Goal: Task Accomplishment & Management: Use online tool/utility

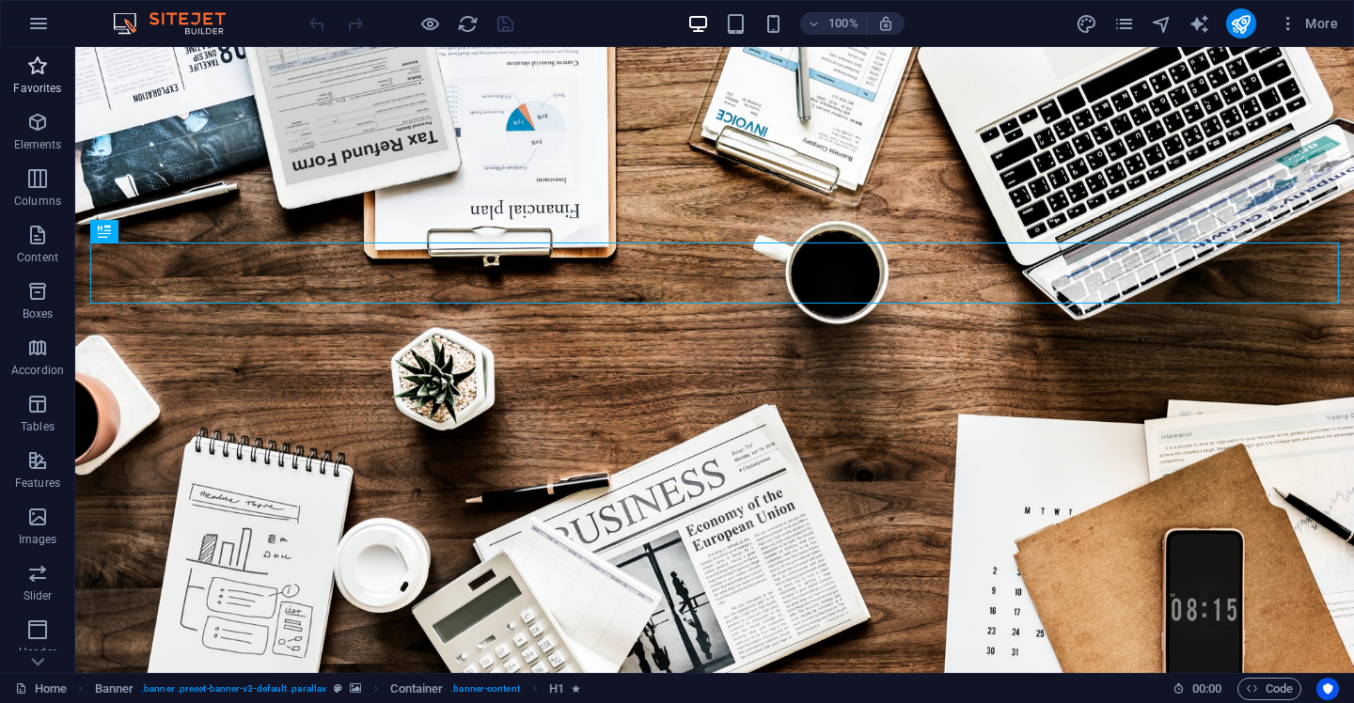
click at [48, 65] on icon "button" at bounding box center [37, 66] width 23 height 23
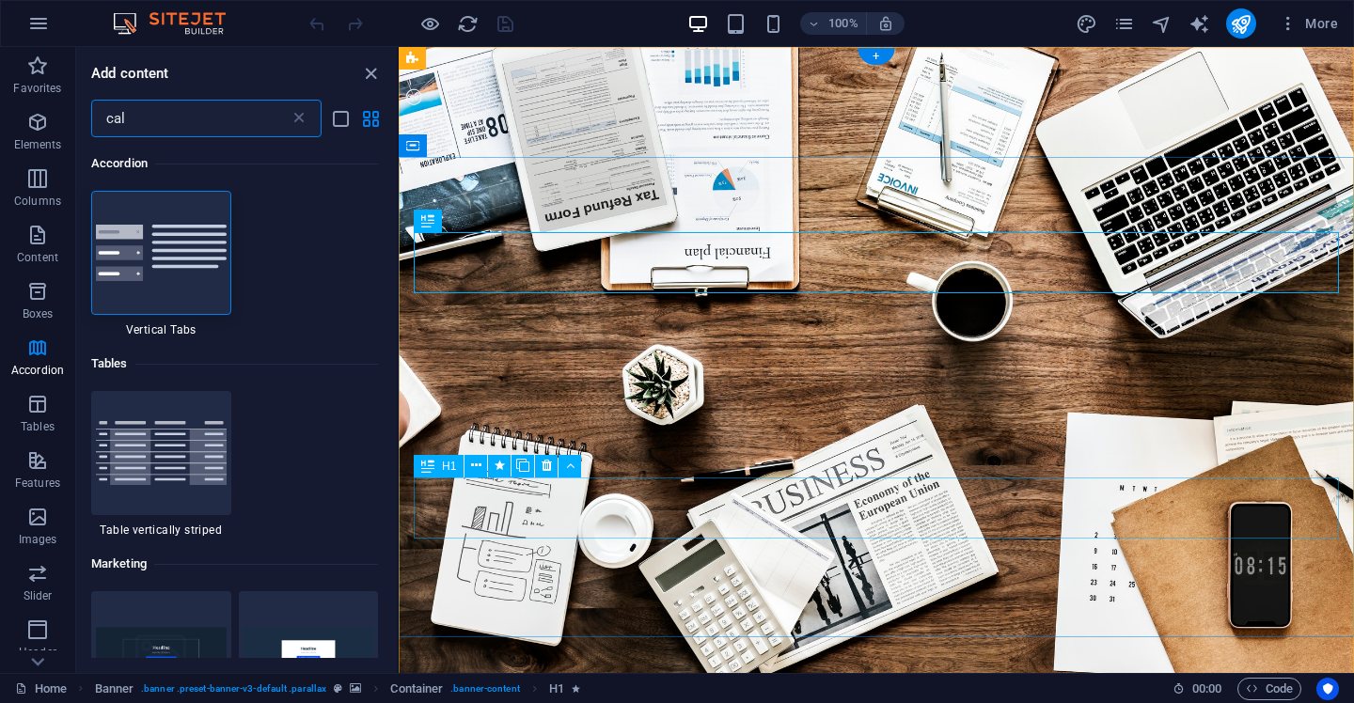
type input "cal"
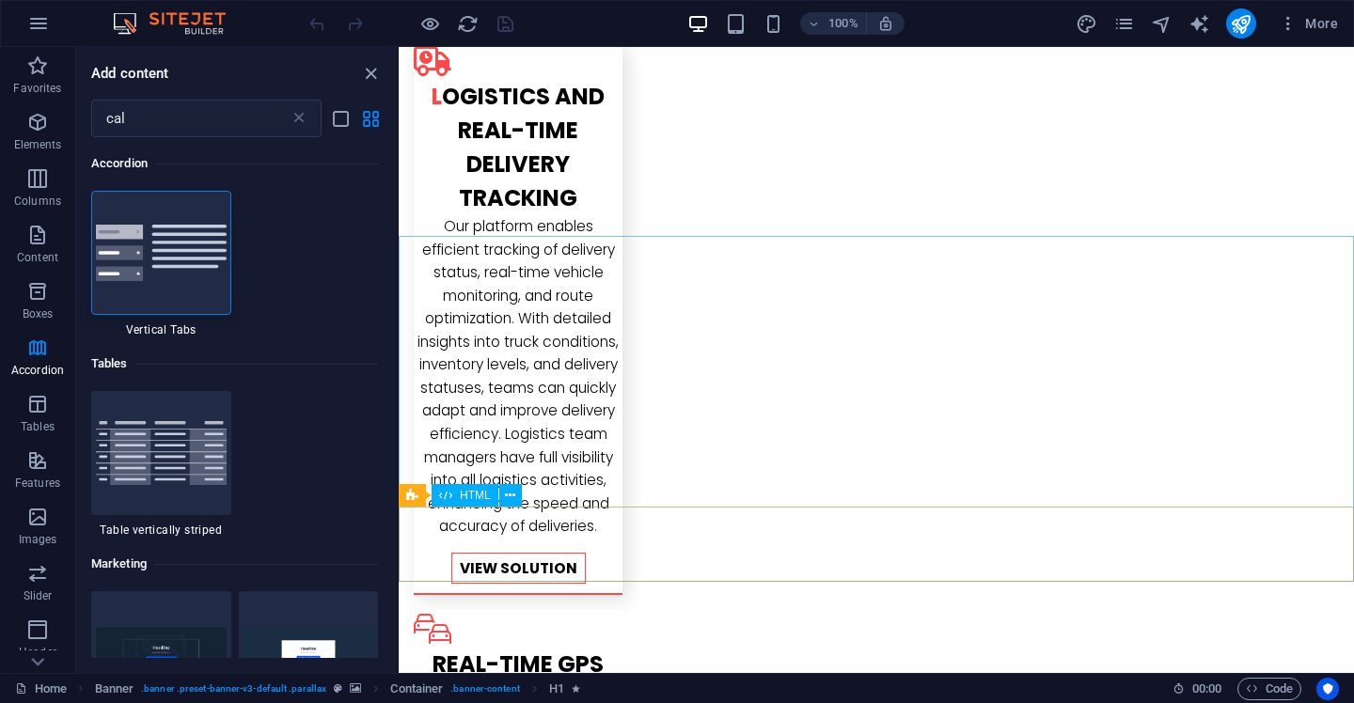
scroll to position [2979, 0]
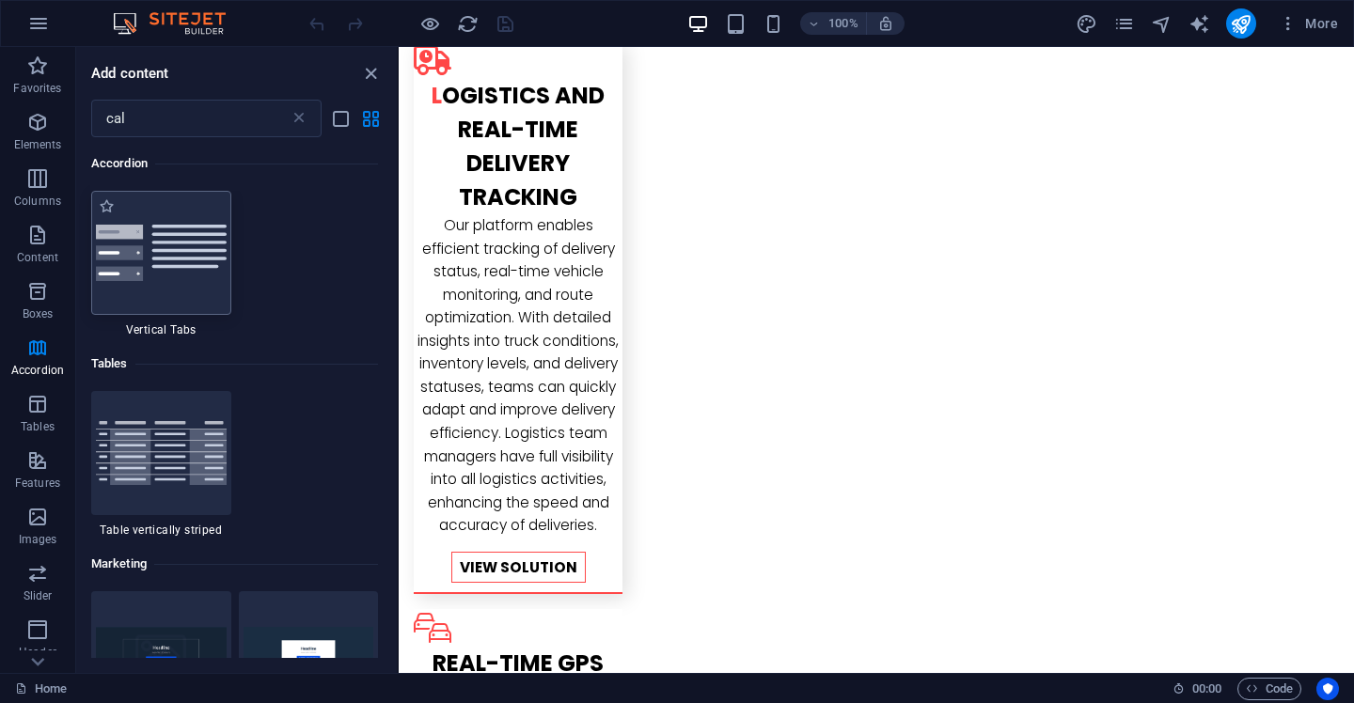
drag, startPoint x: 127, startPoint y: 272, endPoint x: 113, endPoint y: 220, distance: 53.6
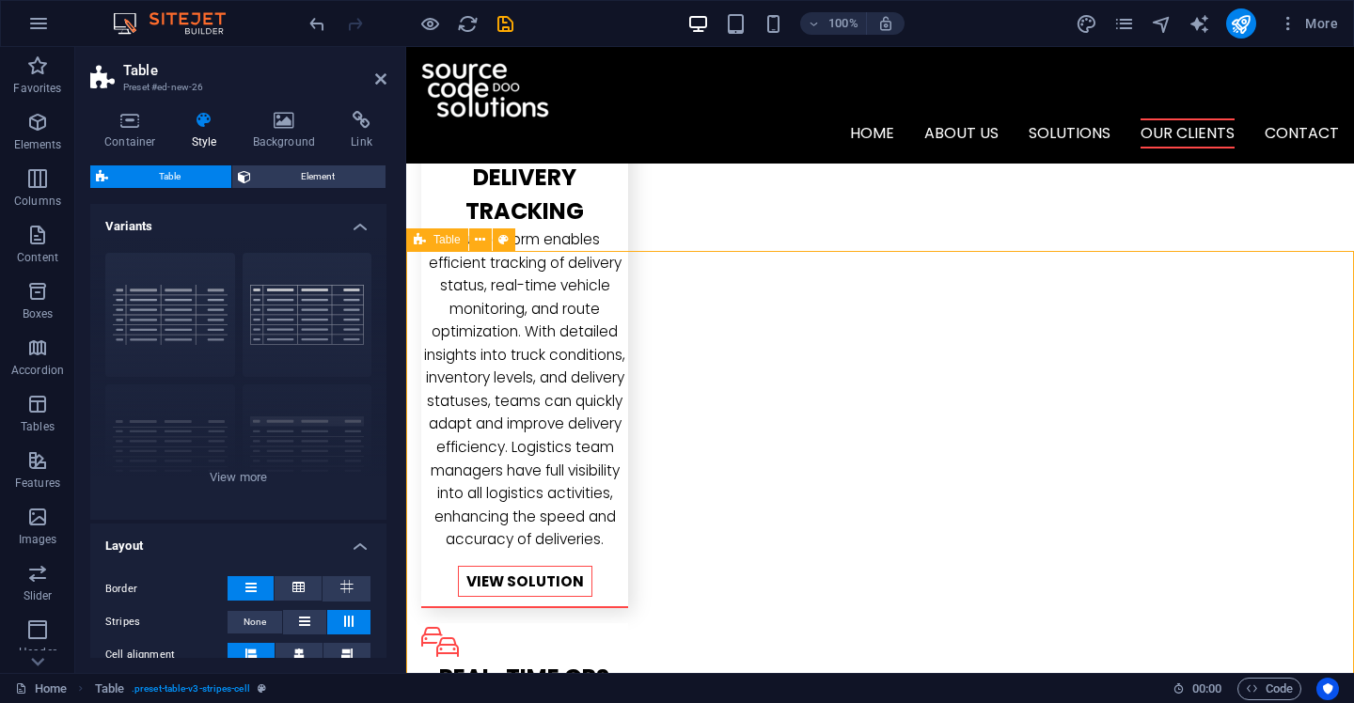
scroll to position [2904, 0]
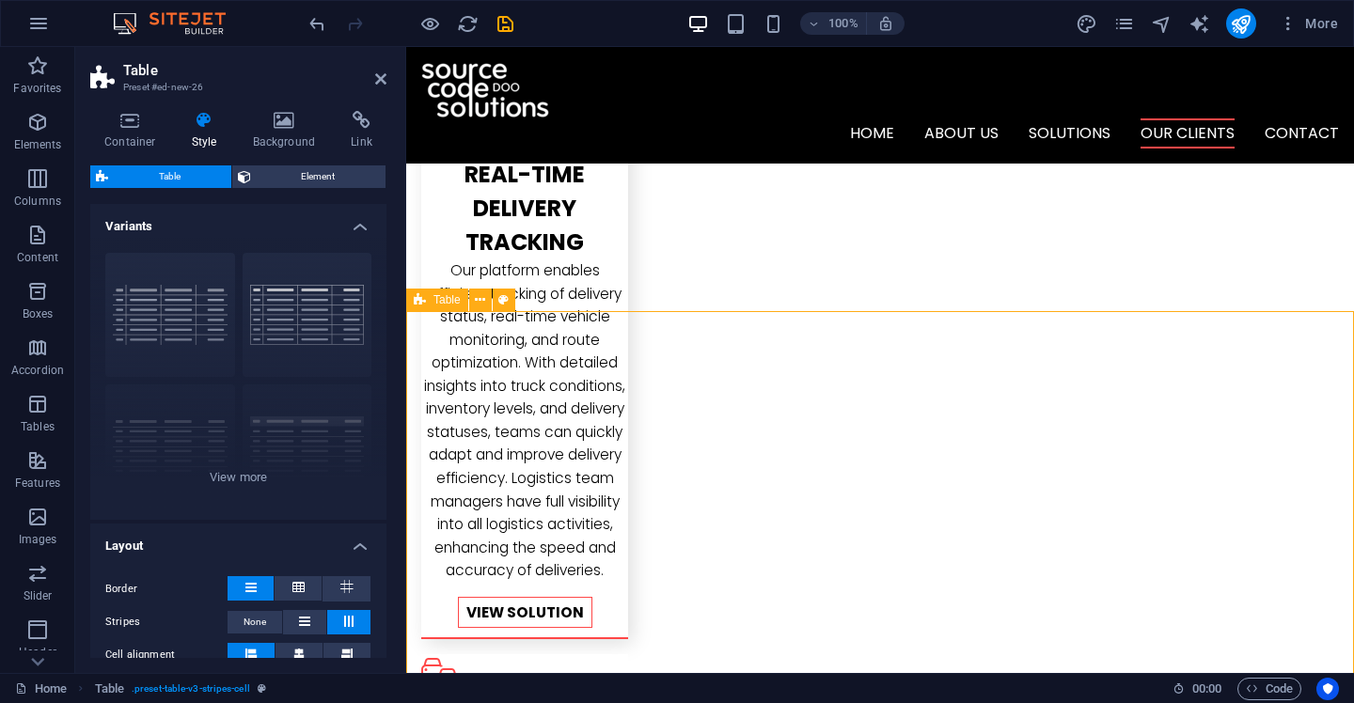
click at [438, 296] on span "Table" at bounding box center [447, 299] width 27 height 11
click at [320, 152] on div "Container Style Background Link Size Height Default px rem % vh vw Min. height …" at bounding box center [238, 384] width 296 height 547
click at [315, 166] on span "Element" at bounding box center [319, 177] width 124 height 23
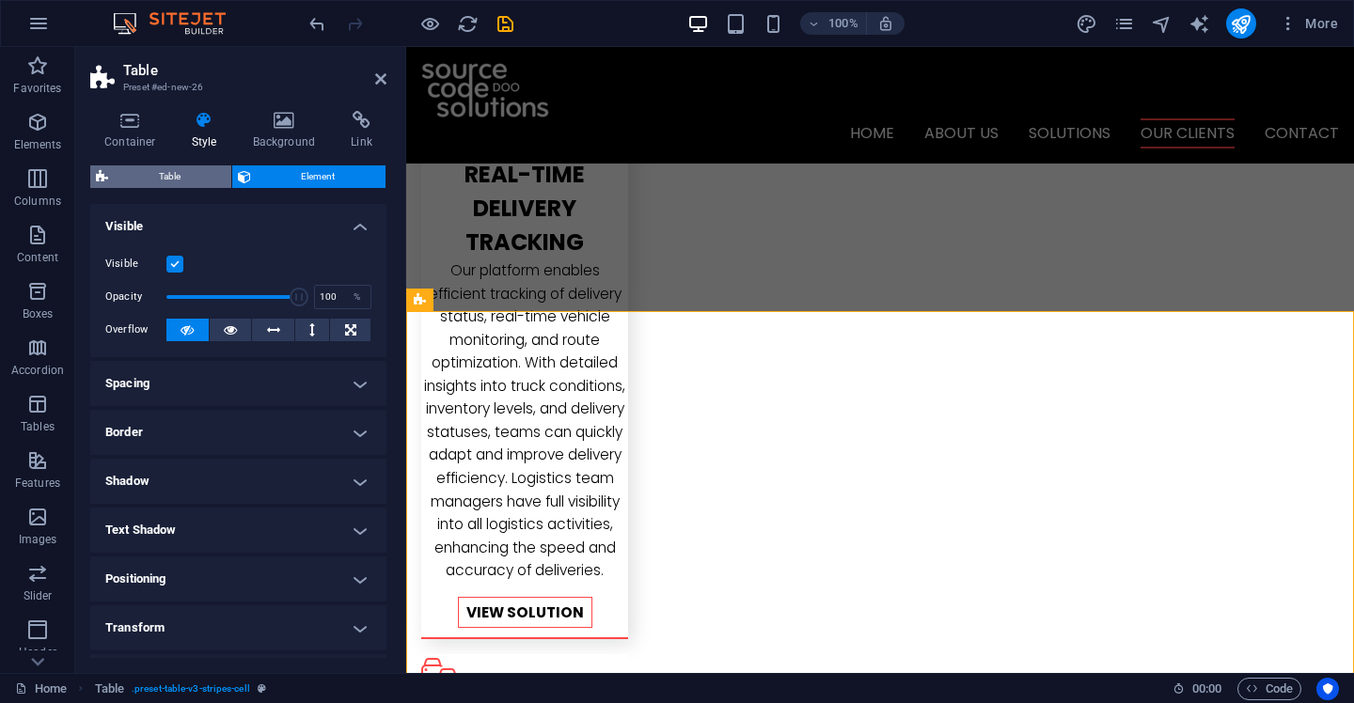
click at [198, 178] on span "Table" at bounding box center [170, 177] width 112 height 23
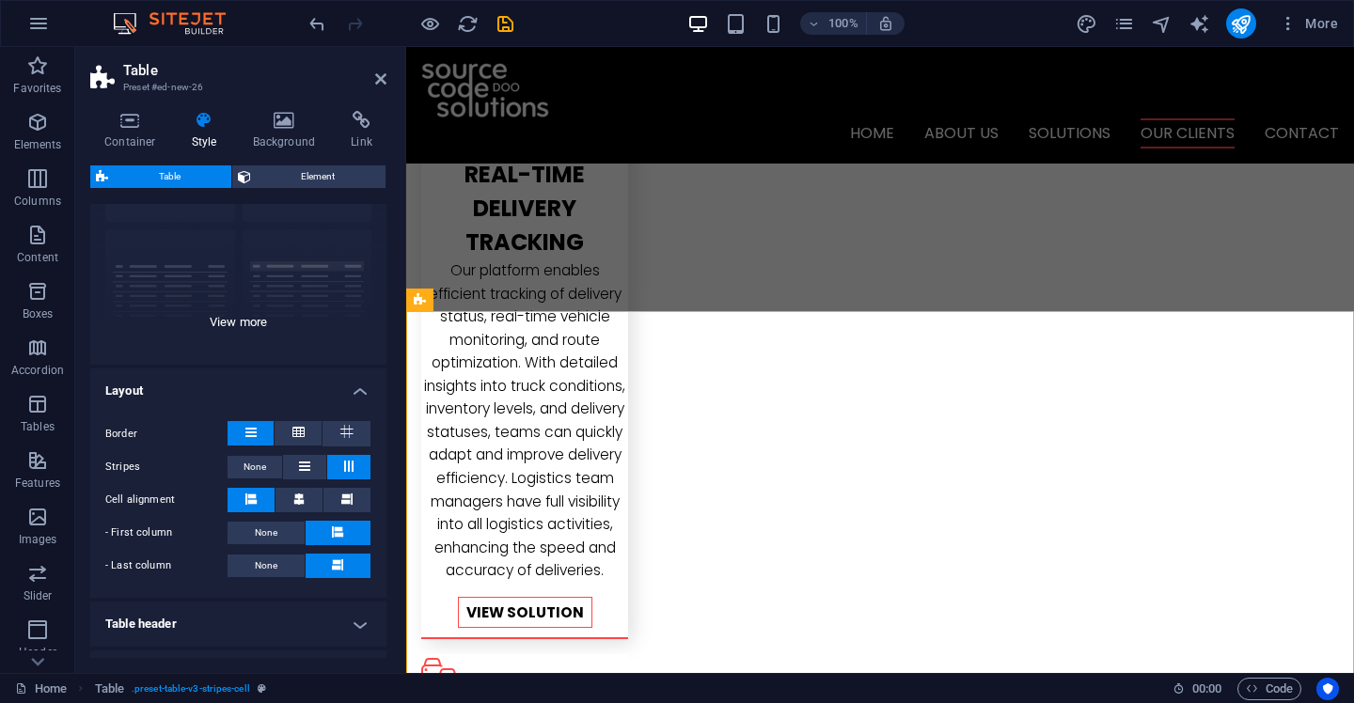
scroll to position [68, 0]
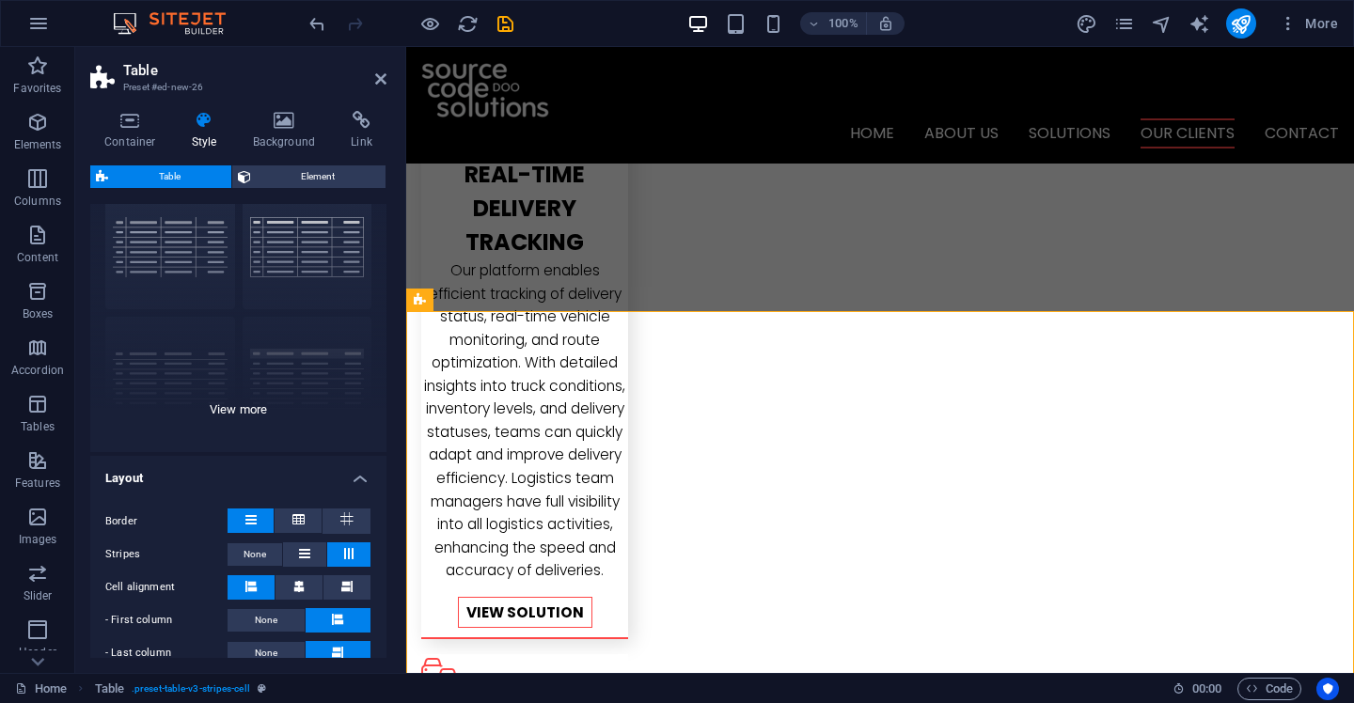
click at [238, 432] on div "grid bordered Default with header horizontally striped vertically striped" at bounding box center [238, 311] width 296 height 282
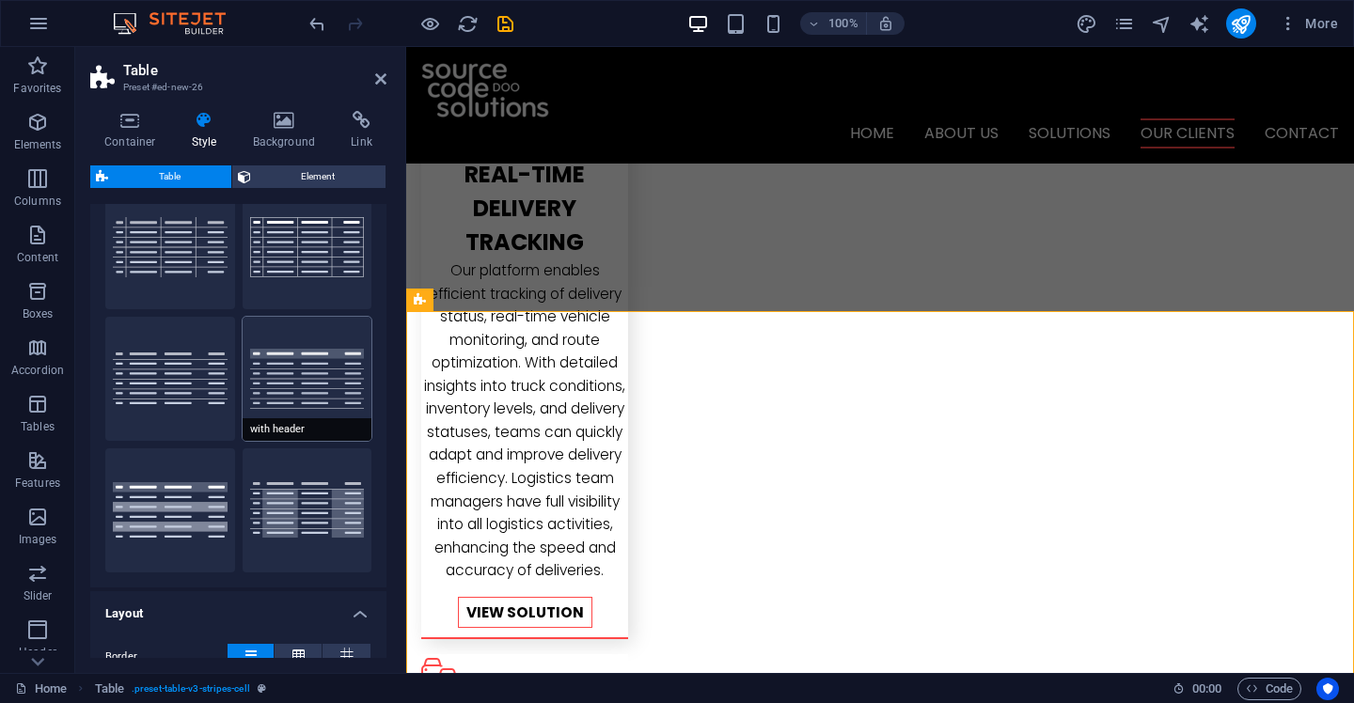
scroll to position [98, 0]
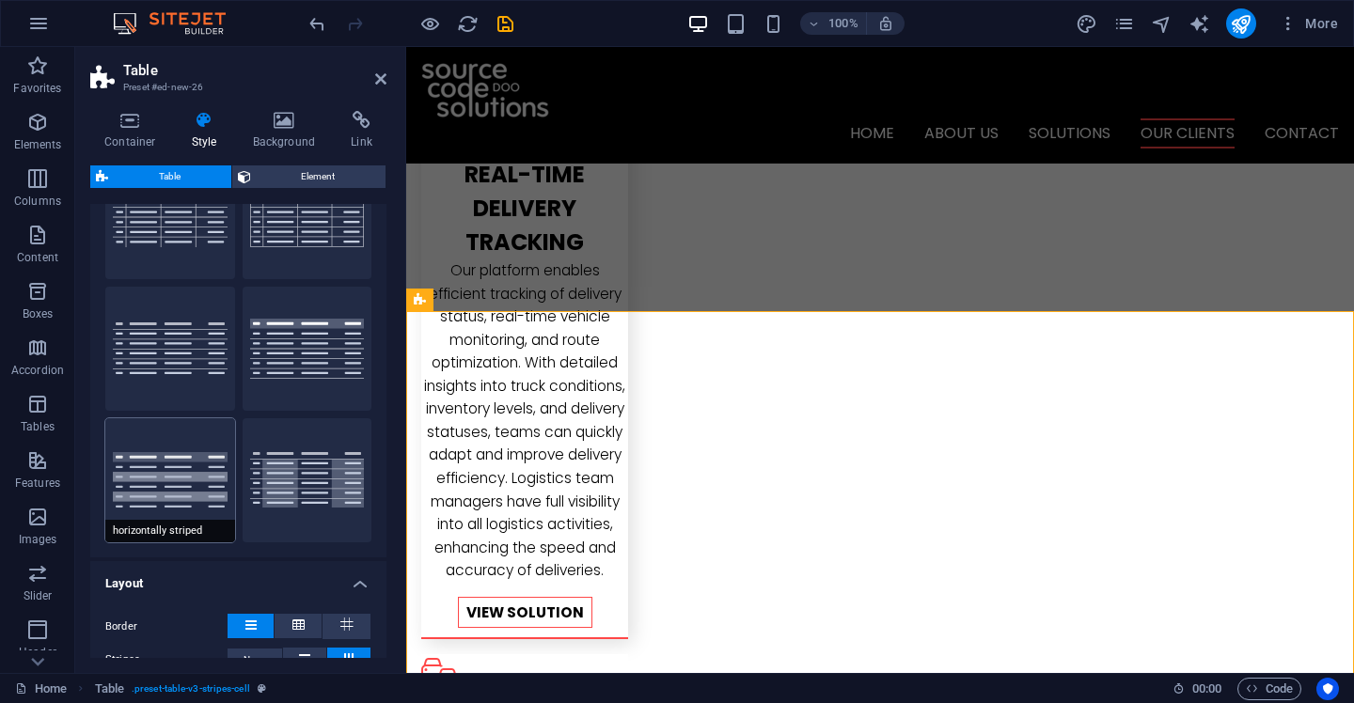
click at [167, 450] on button "horizontally striped" at bounding box center [170, 481] width 130 height 124
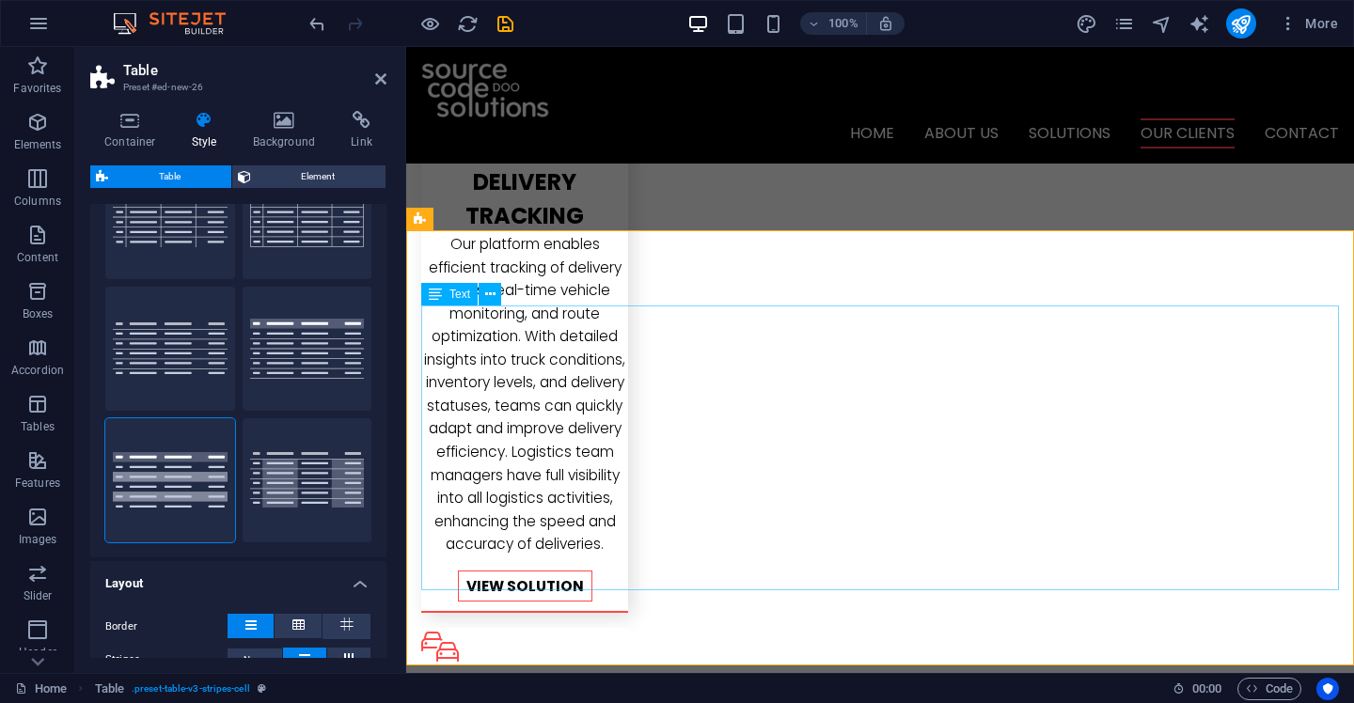
scroll to position [2920, 0]
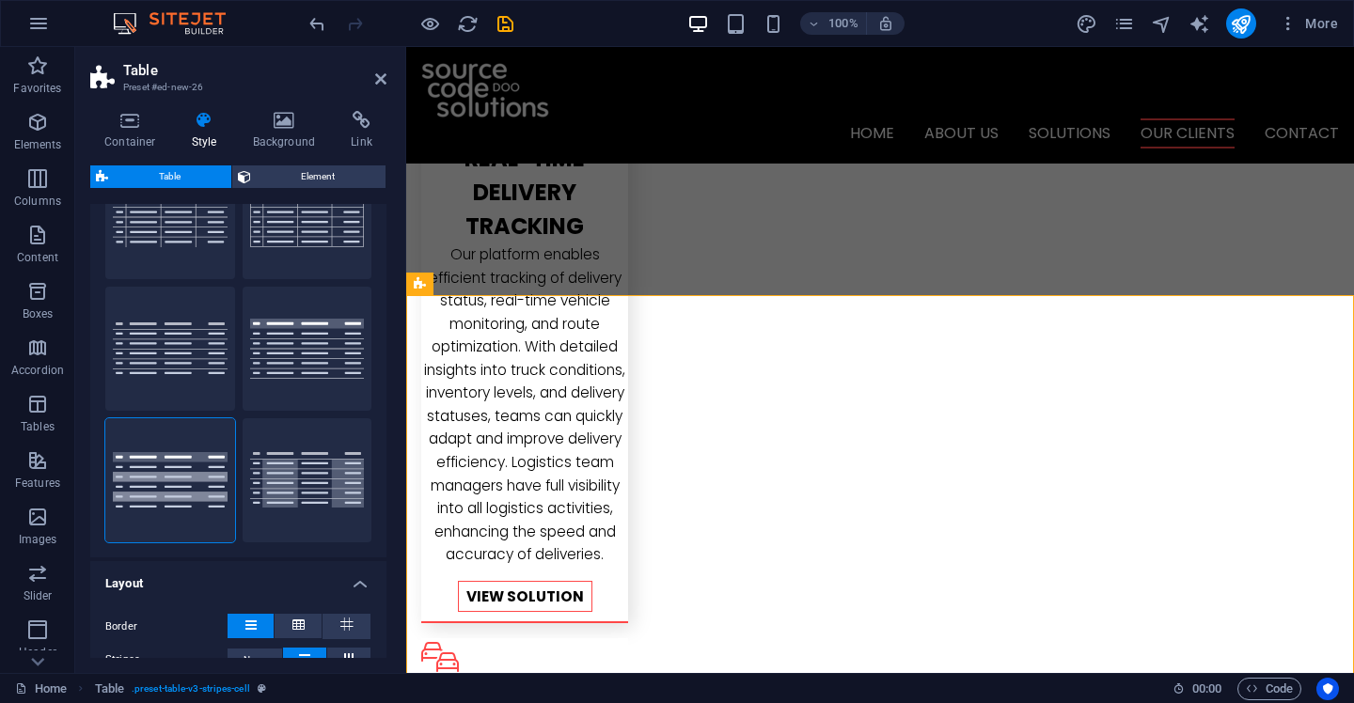
click at [329, 31] on div at bounding box center [411, 23] width 211 height 30
click at [324, 31] on icon "undo" at bounding box center [318, 24] width 22 height 22
click at [323, 35] on div at bounding box center [411, 23] width 211 height 30
click at [318, 23] on icon "undo" at bounding box center [318, 24] width 22 height 22
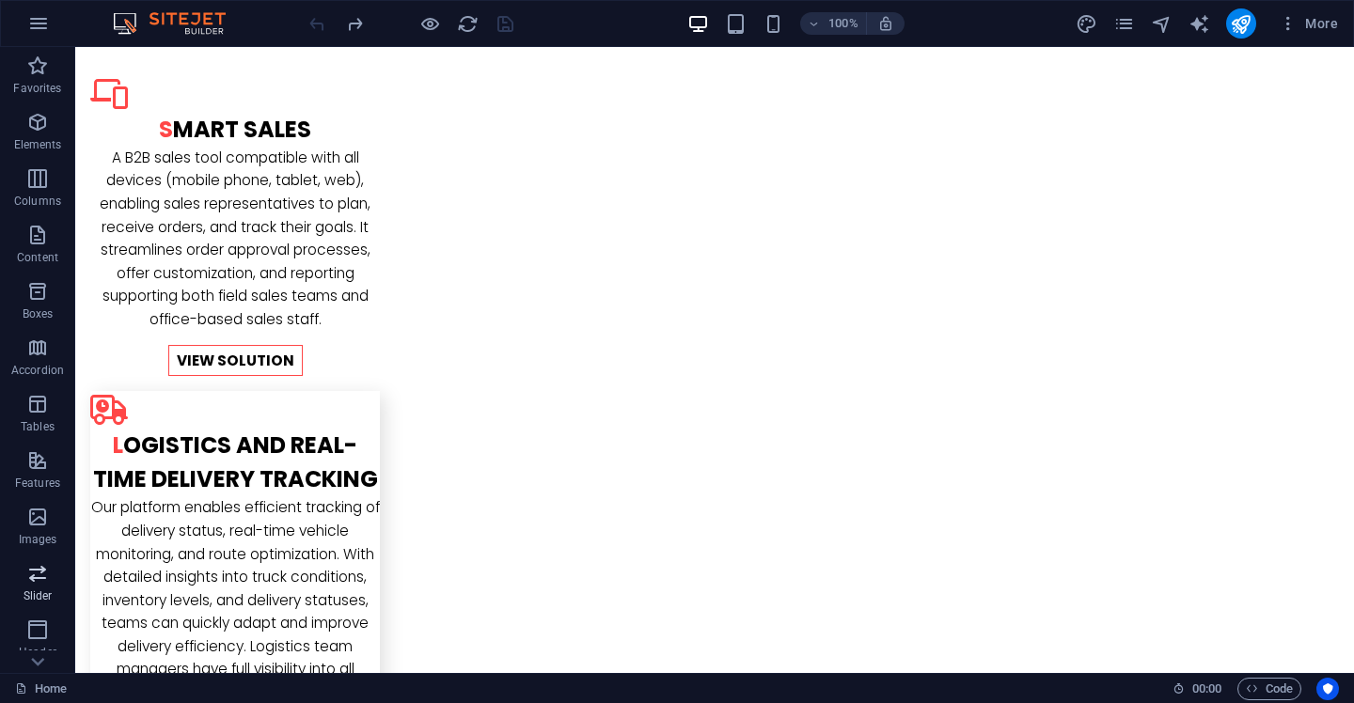
scroll to position [220, 0]
click at [40, 620] on button "Collections" at bounding box center [37, 645] width 75 height 56
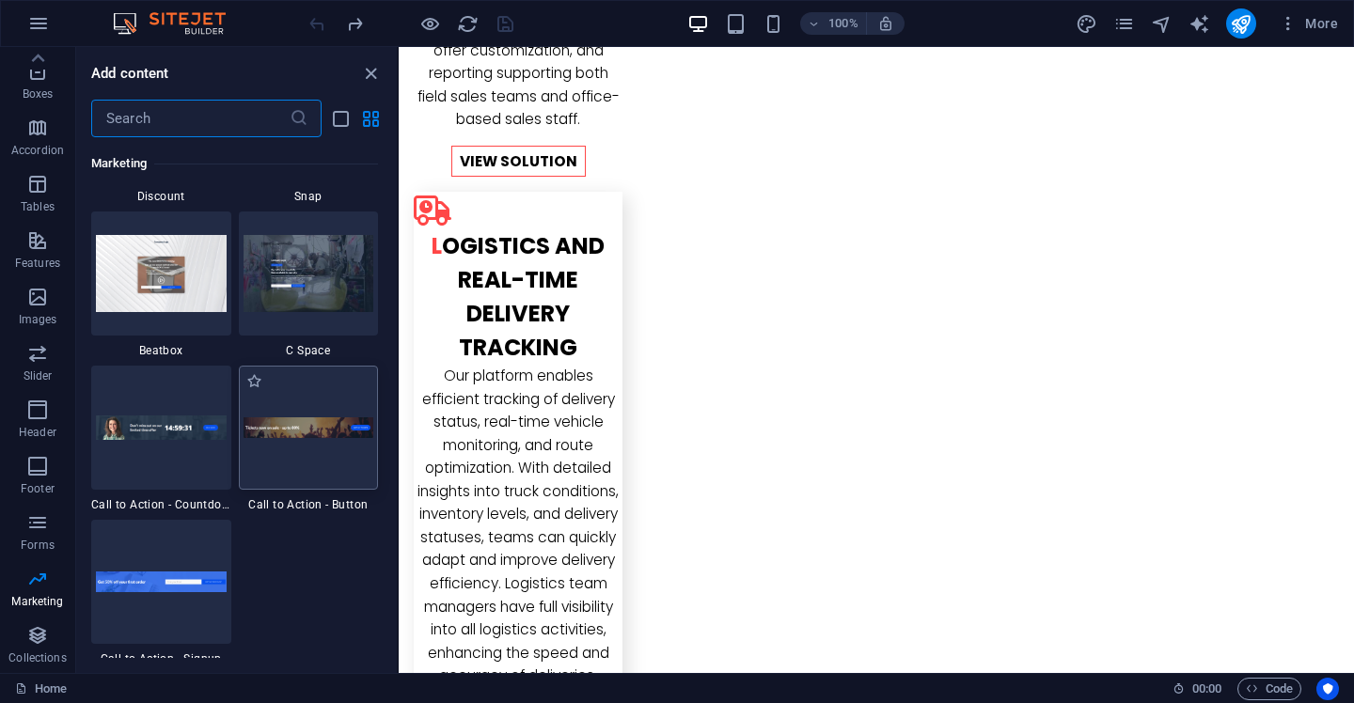
scroll to position [16548, 0]
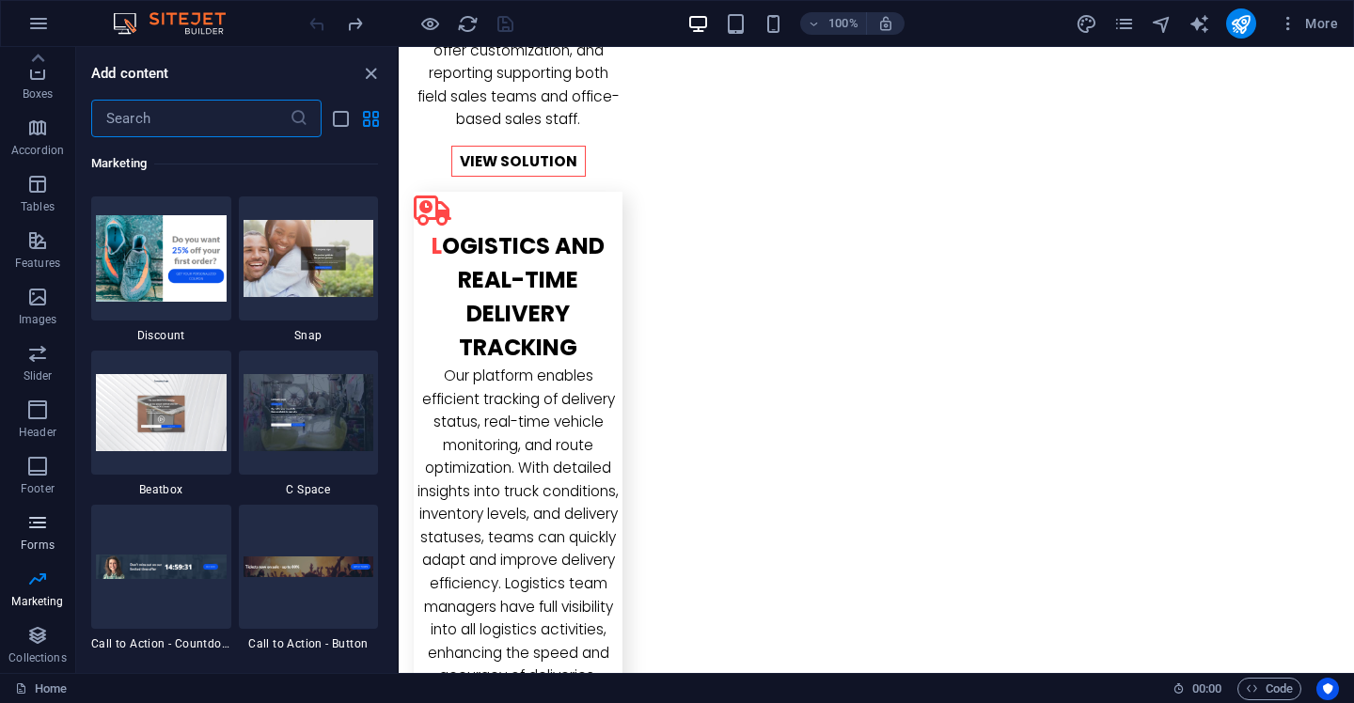
click at [40, 540] on p "Forms" at bounding box center [38, 545] width 34 height 15
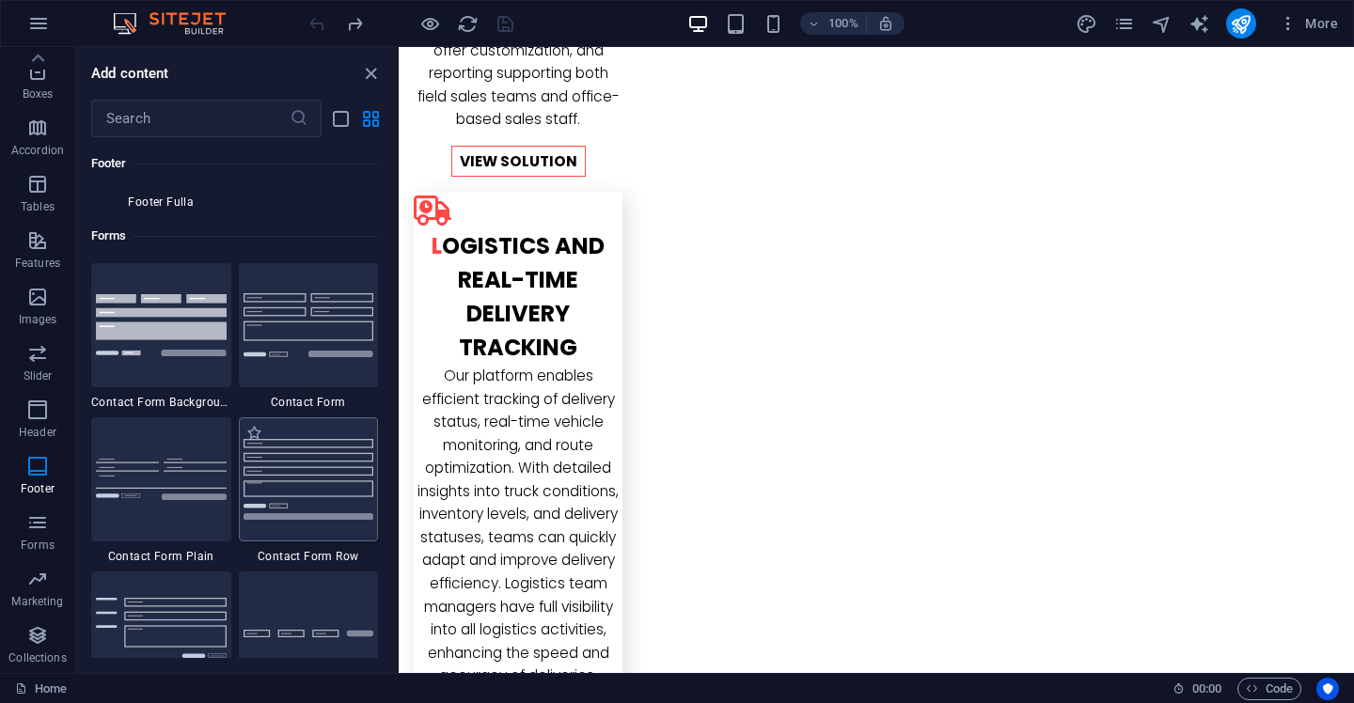
scroll to position [13636, 0]
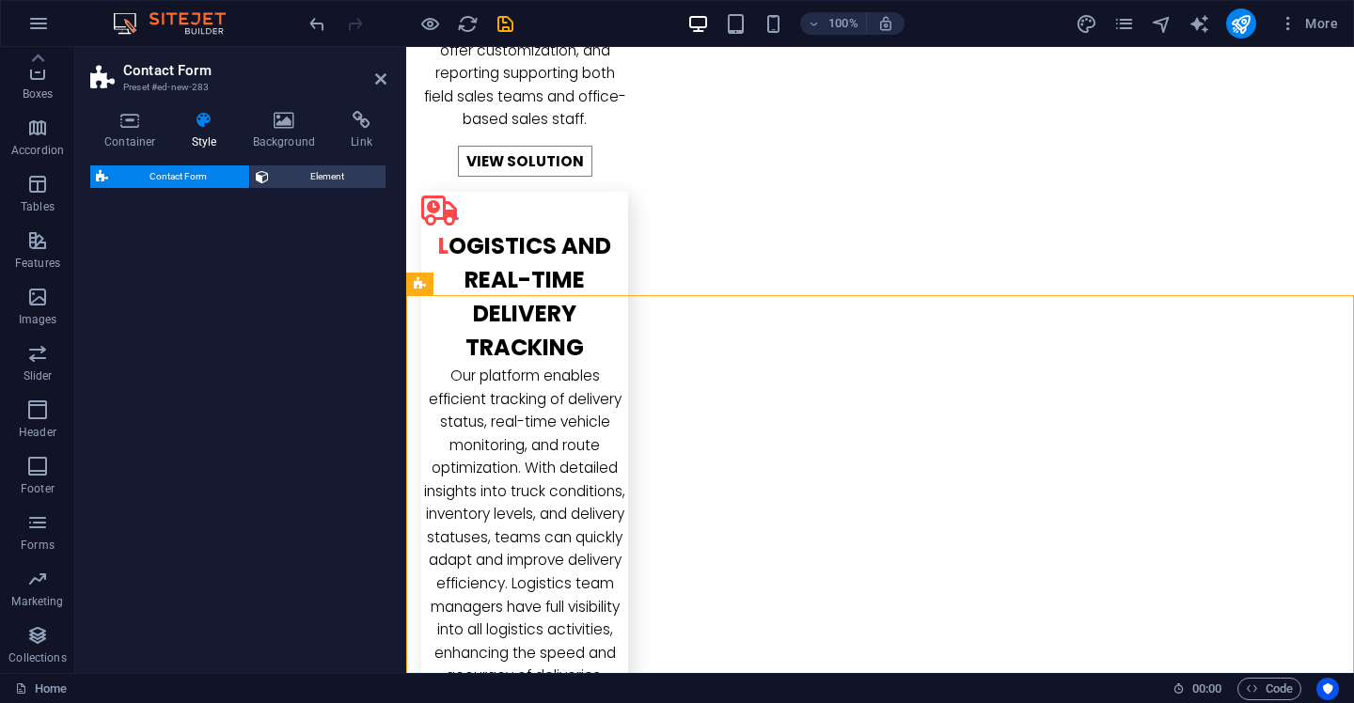
select select "rem"
select select "preset-contact-form-v3-background"
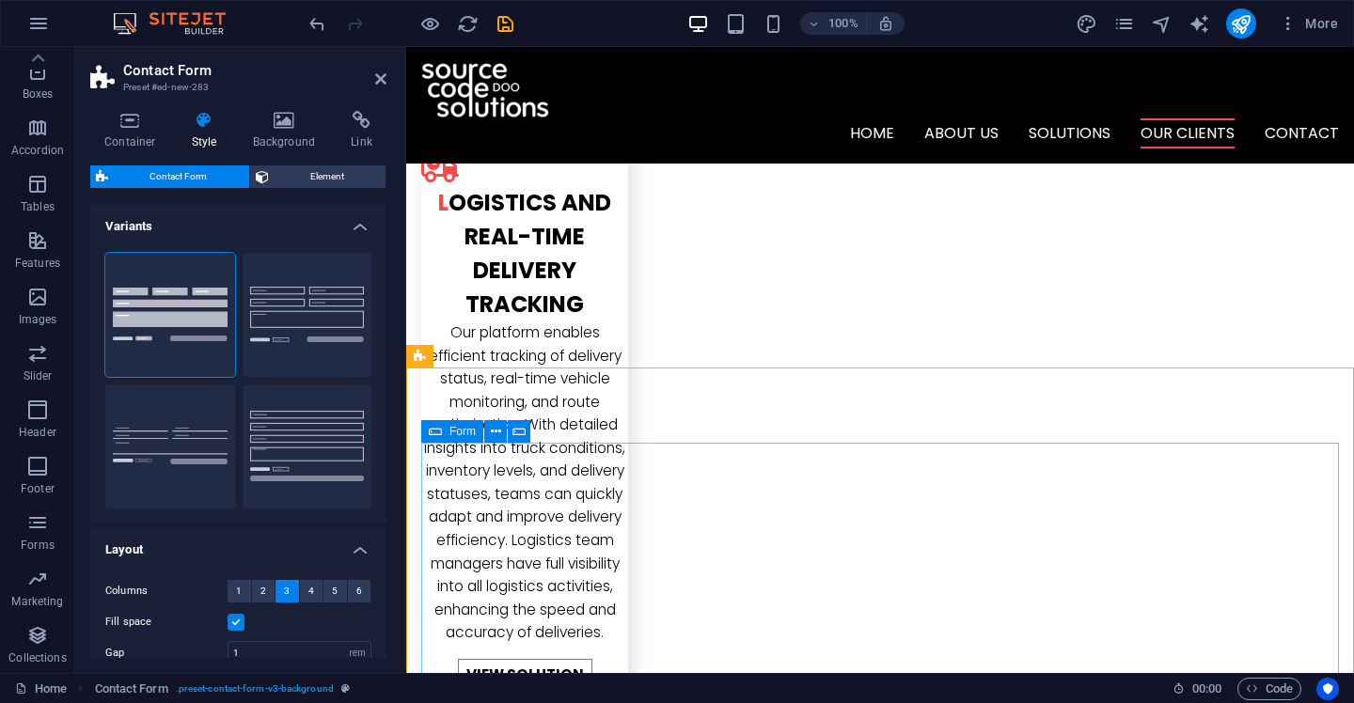
scroll to position [2836, 0]
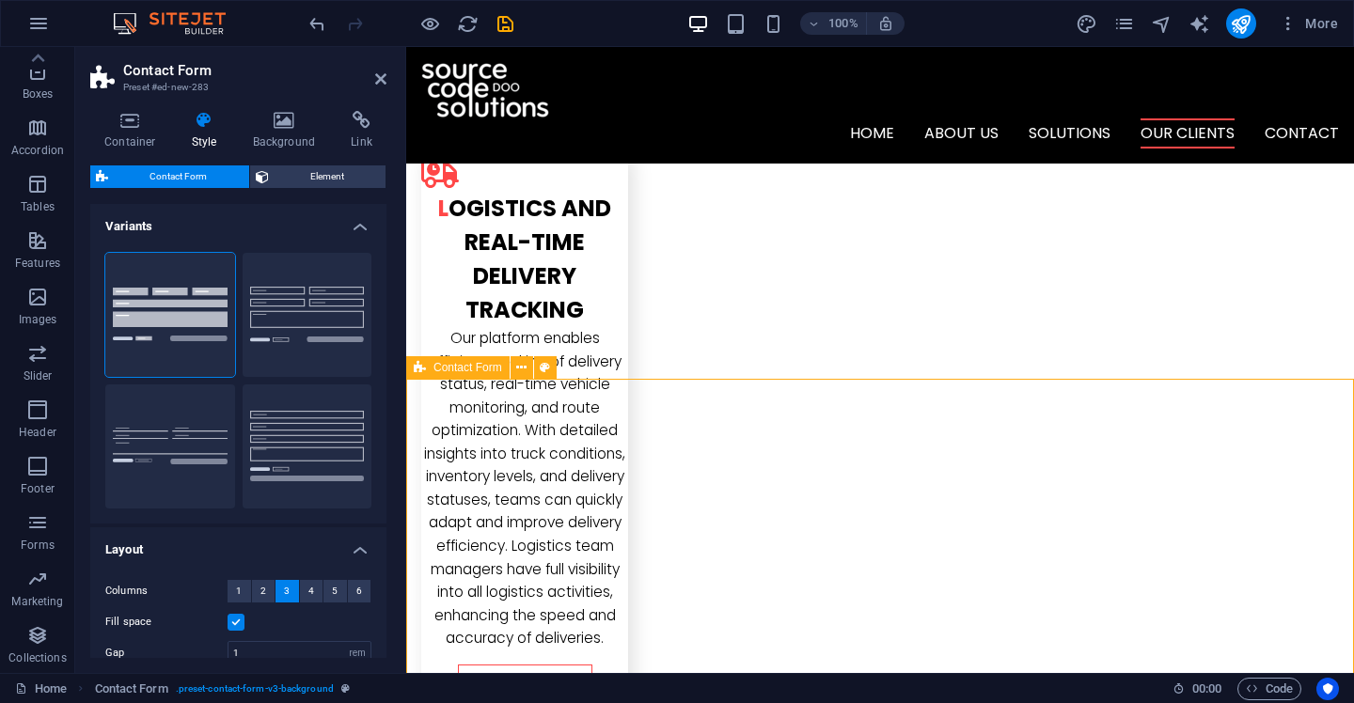
drag, startPoint x: 688, startPoint y: 345, endPoint x: 561, endPoint y: 418, distance: 146.2
drag, startPoint x: 665, startPoint y: 367, endPoint x: 529, endPoint y: 356, distance: 136.8
click at [329, 317] on button "Default" at bounding box center [308, 315] width 130 height 124
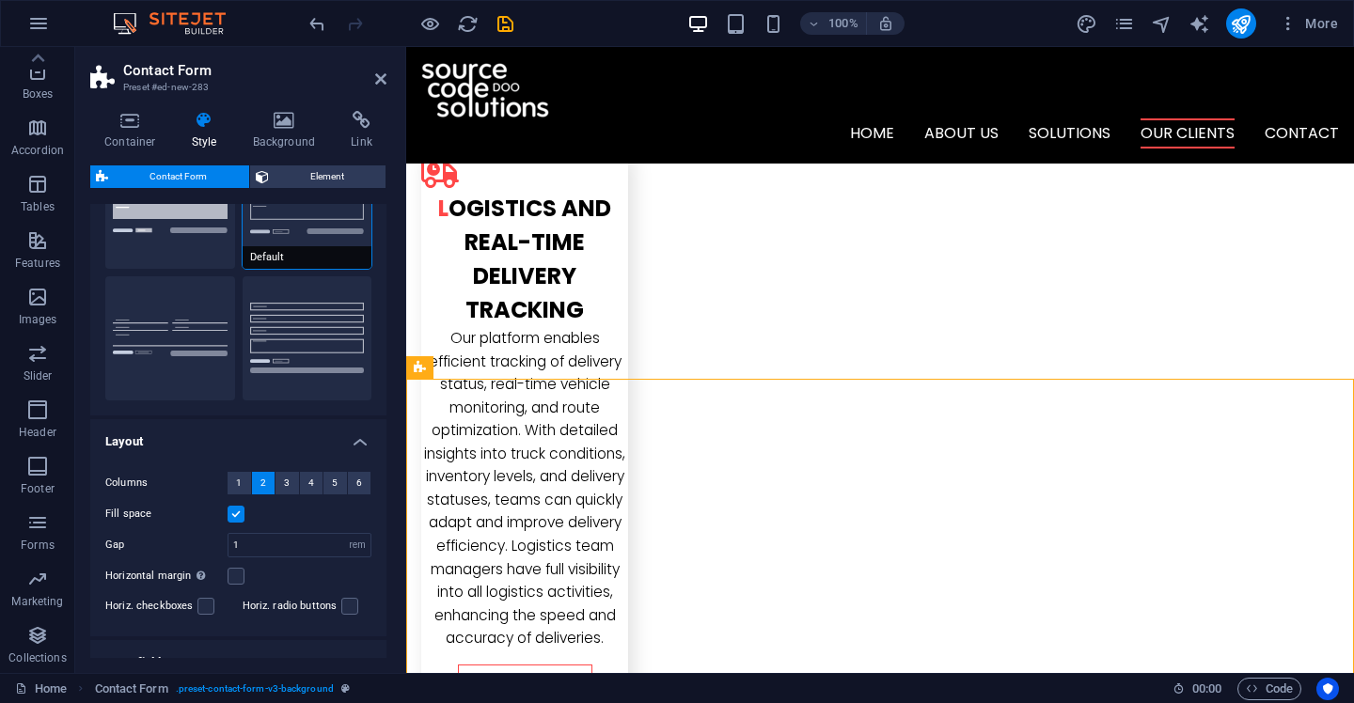
scroll to position [109, 0]
click at [162, 341] on button "Plain" at bounding box center [170, 338] width 130 height 124
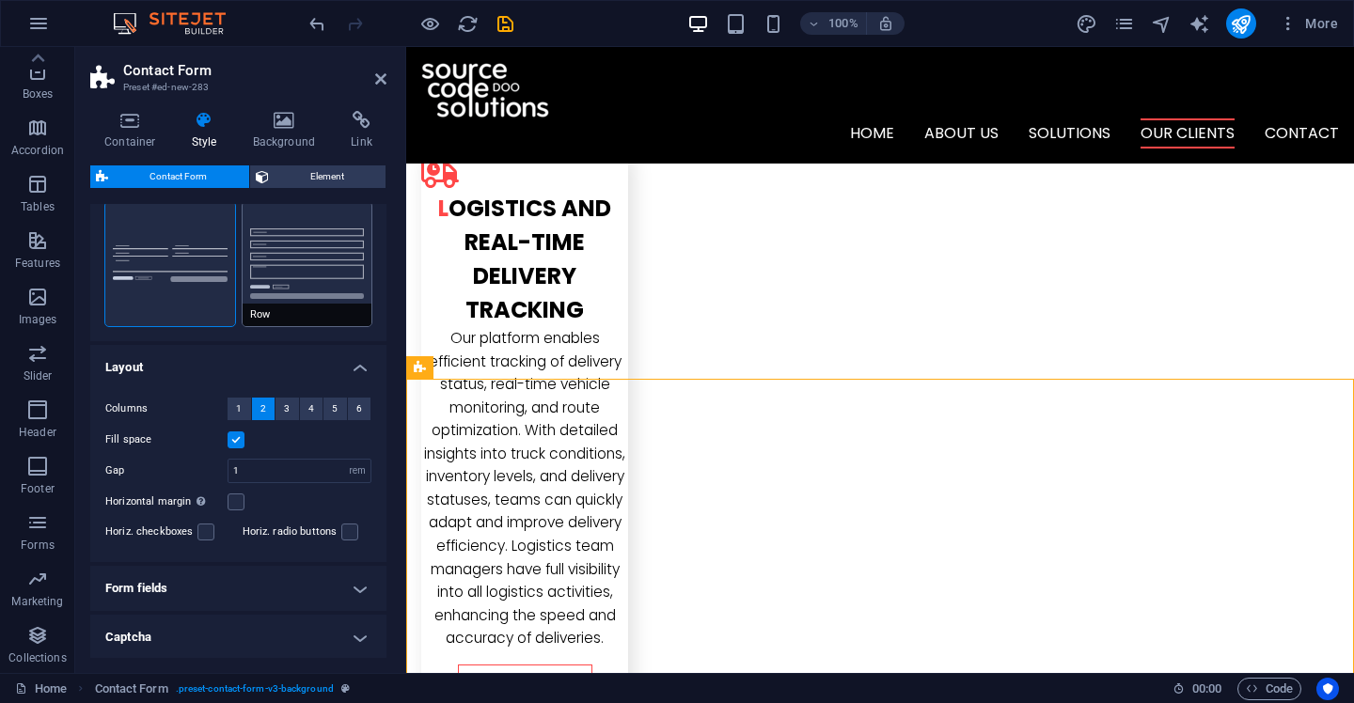
scroll to position [193, 0]
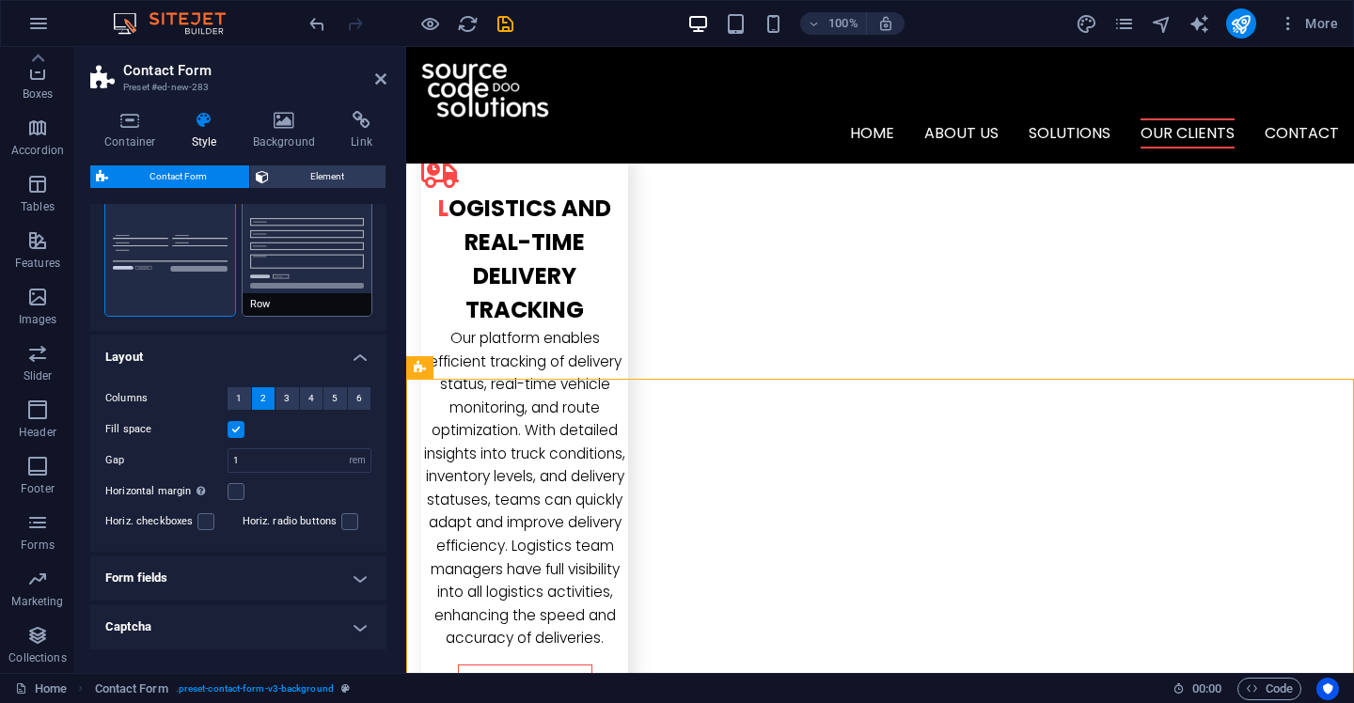
click at [324, 245] on button "Row" at bounding box center [308, 254] width 130 height 124
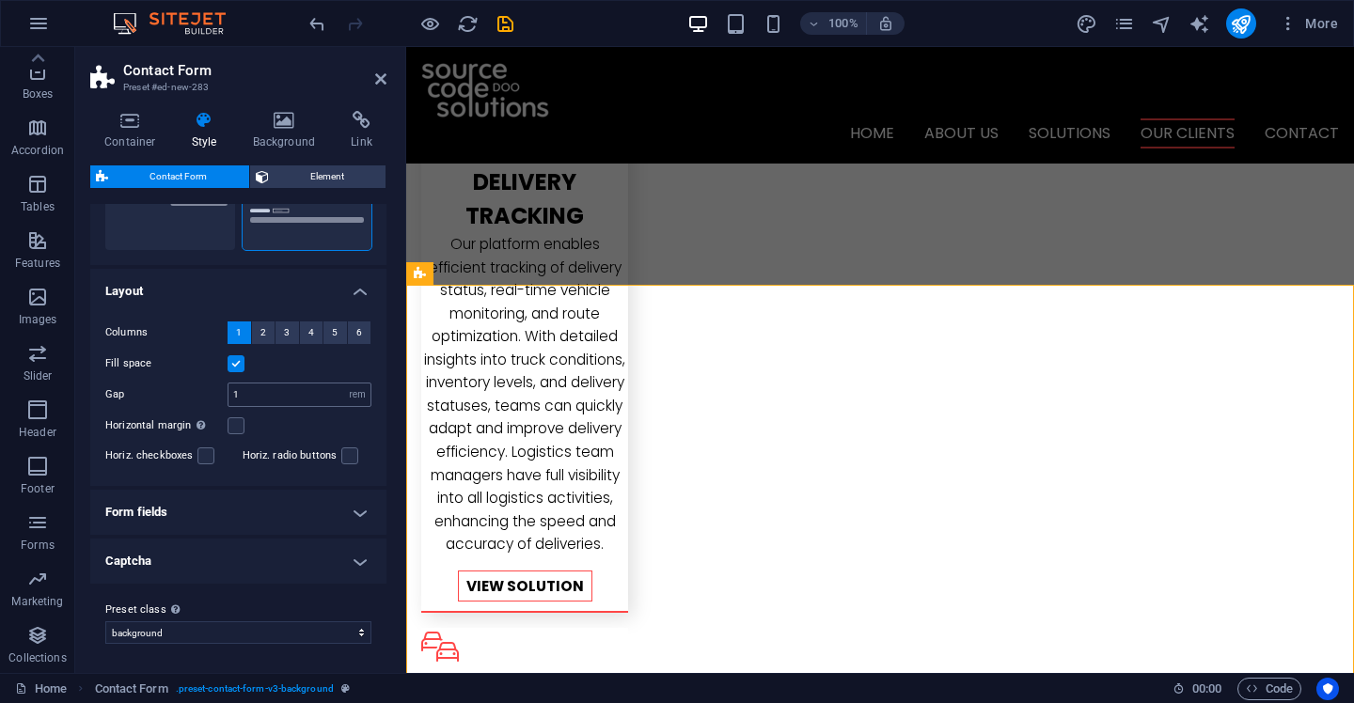
scroll to position [0, 0]
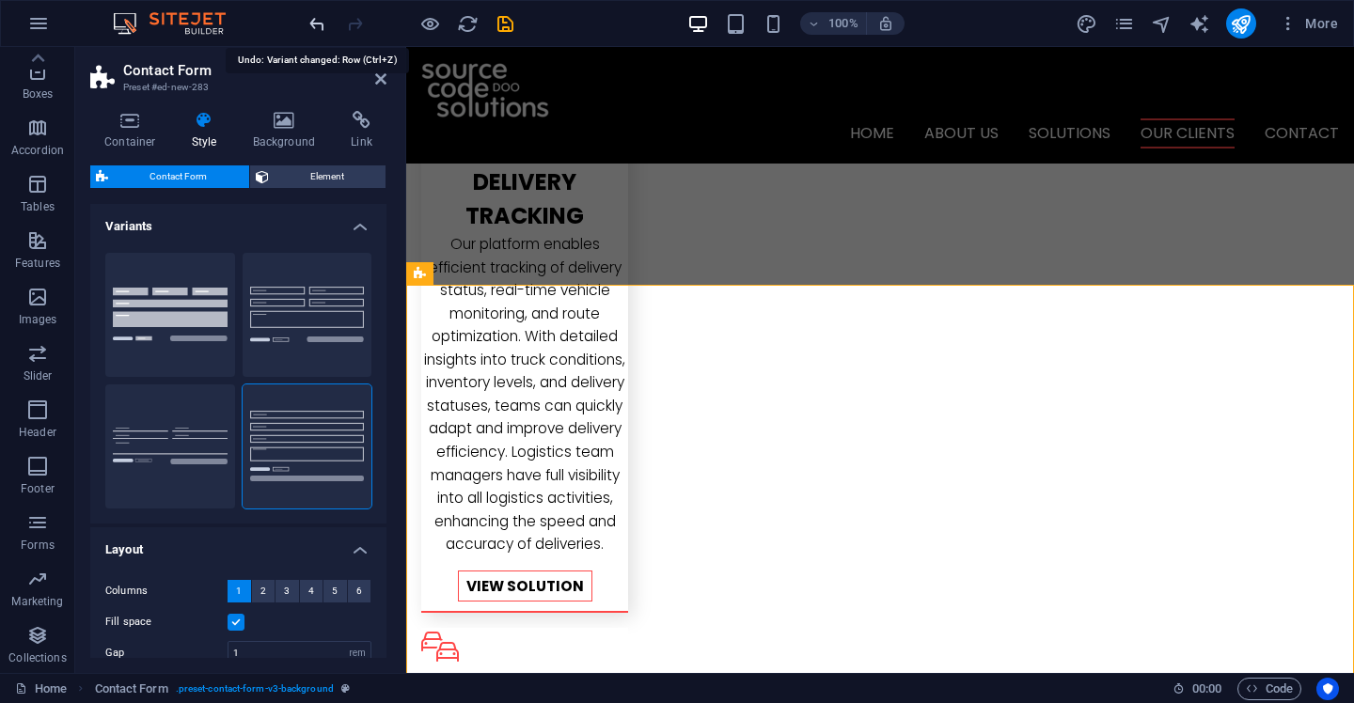
click at [311, 23] on icon "undo" at bounding box center [318, 24] width 22 height 22
click at [320, 28] on icon "undo" at bounding box center [318, 24] width 22 height 22
click at [314, 29] on icon "undo" at bounding box center [318, 24] width 22 height 22
click at [307, 33] on icon "undo" at bounding box center [318, 24] width 22 height 22
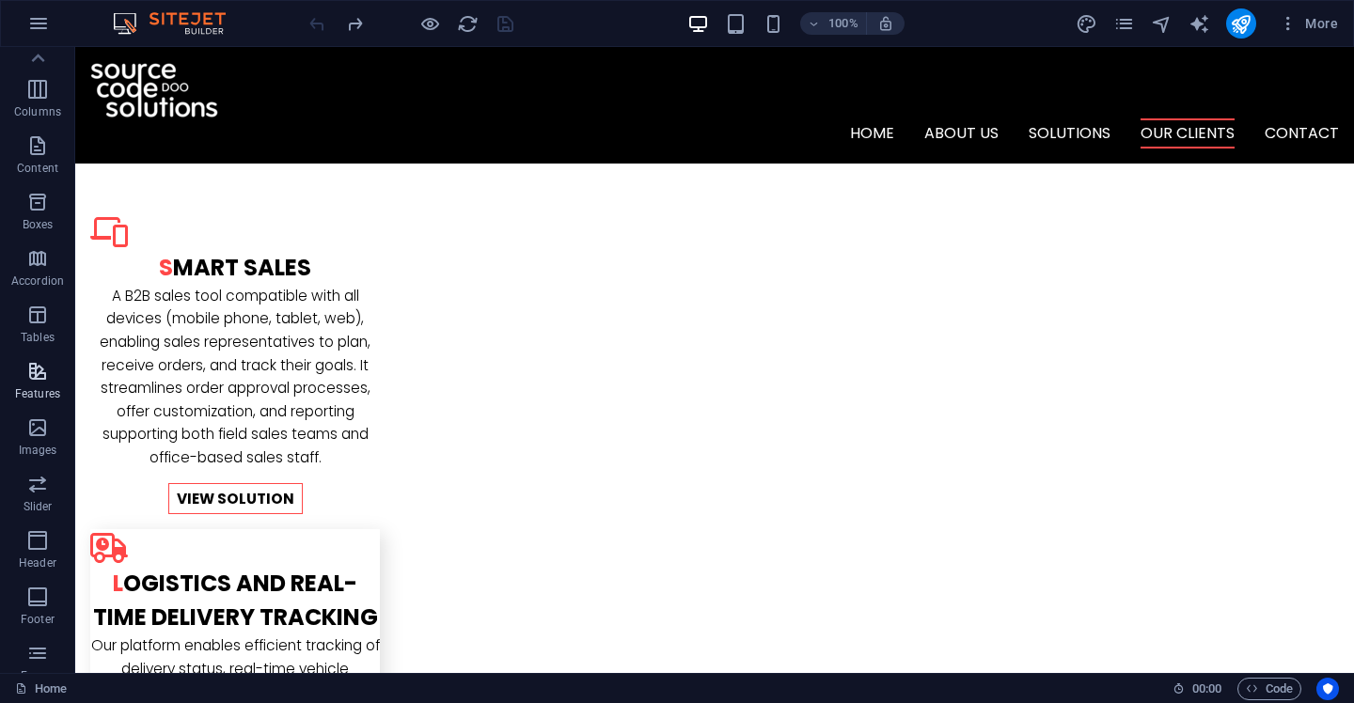
scroll to position [43, 0]
click at [51, 328] on p "Accordion" at bounding box center [37, 327] width 53 height 15
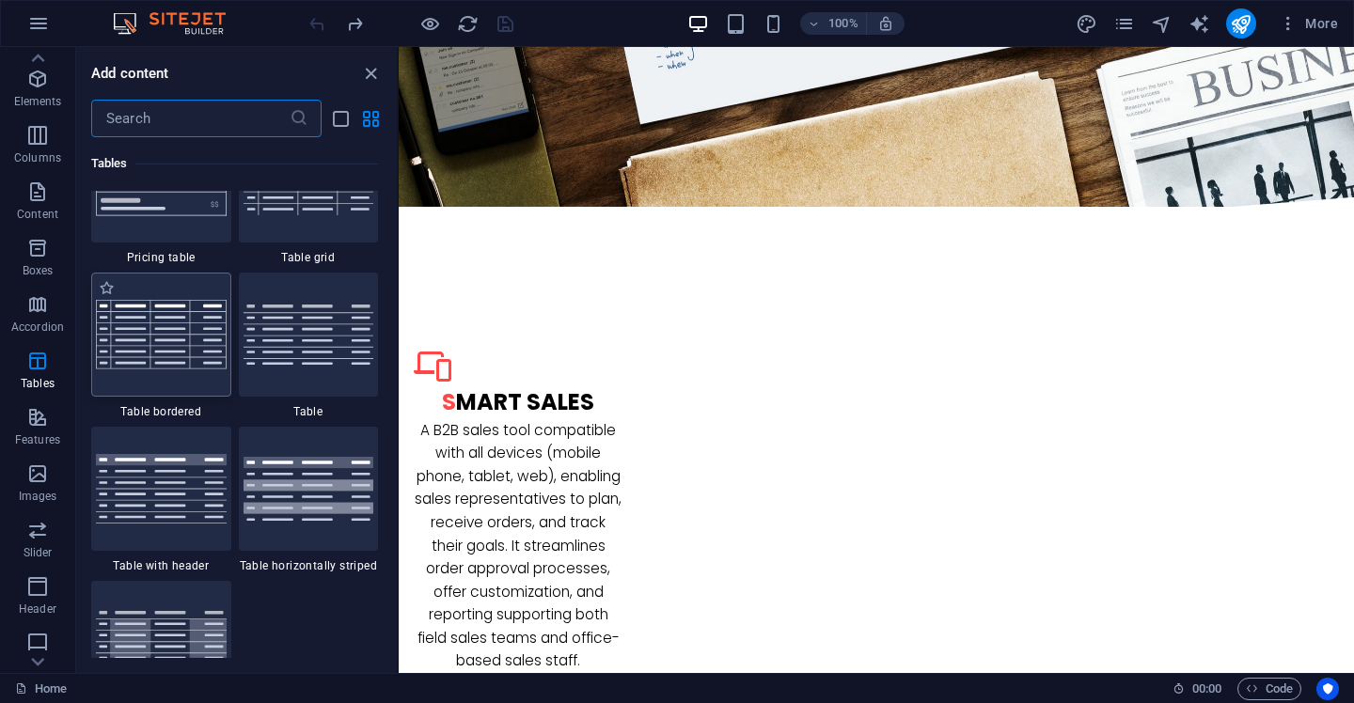
scroll to position [6745, 0]
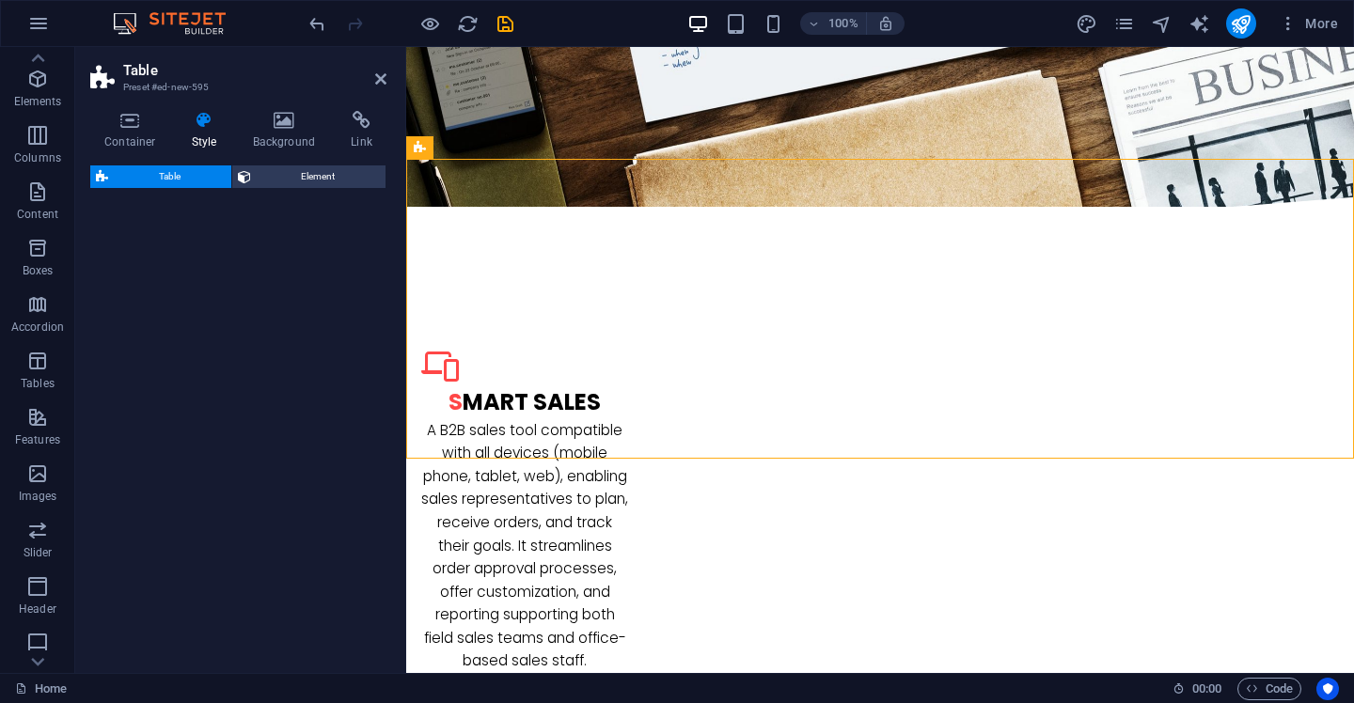
select select "preset-table-v3-border-full"
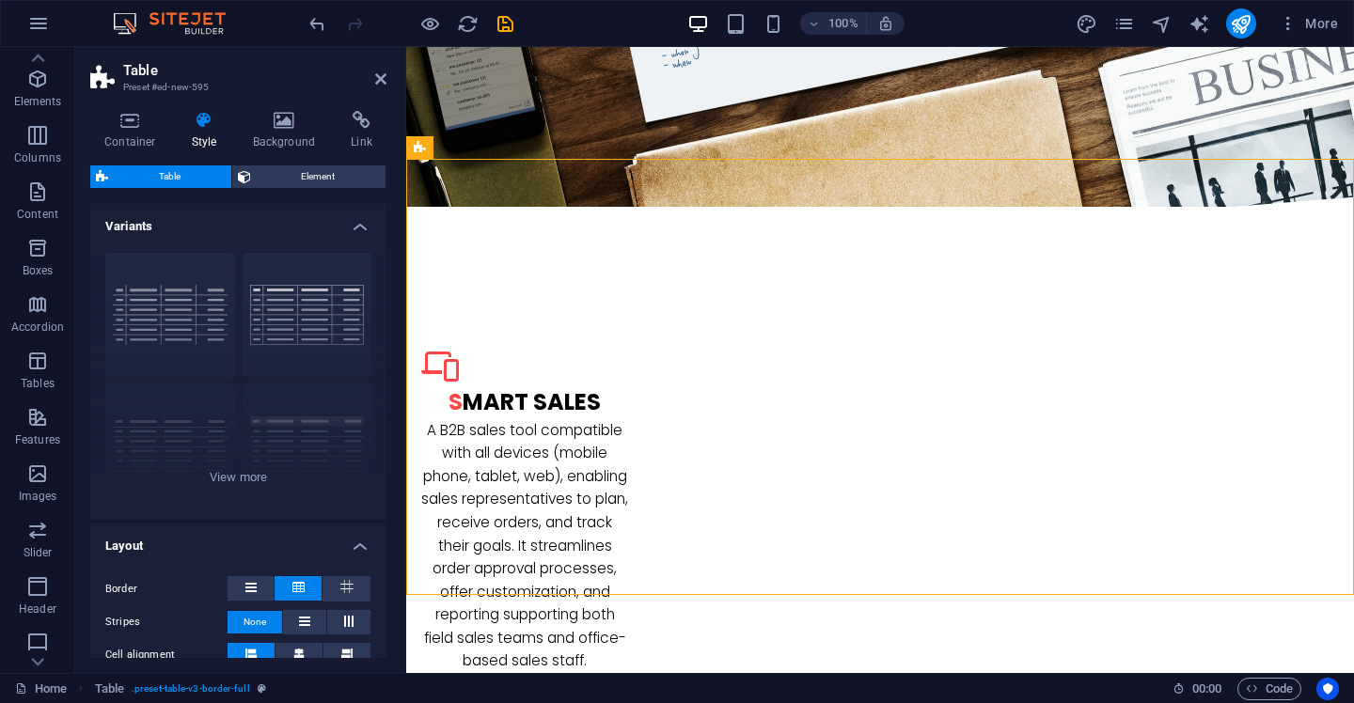
click at [336, 29] on div at bounding box center [411, 23] width 211 height 30
click at [322, 29] on icon "undo" at bounding box center [318, 24] width 22 height 22
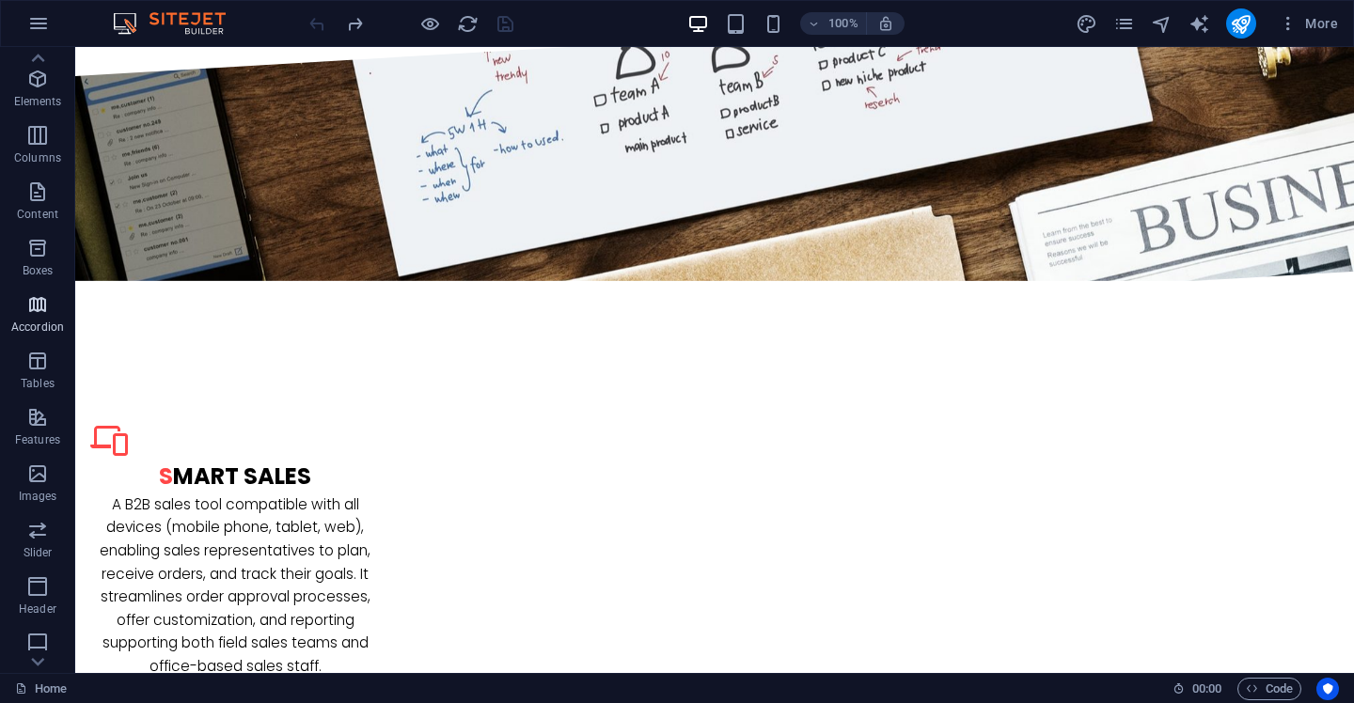
scroll to position [0, 0]
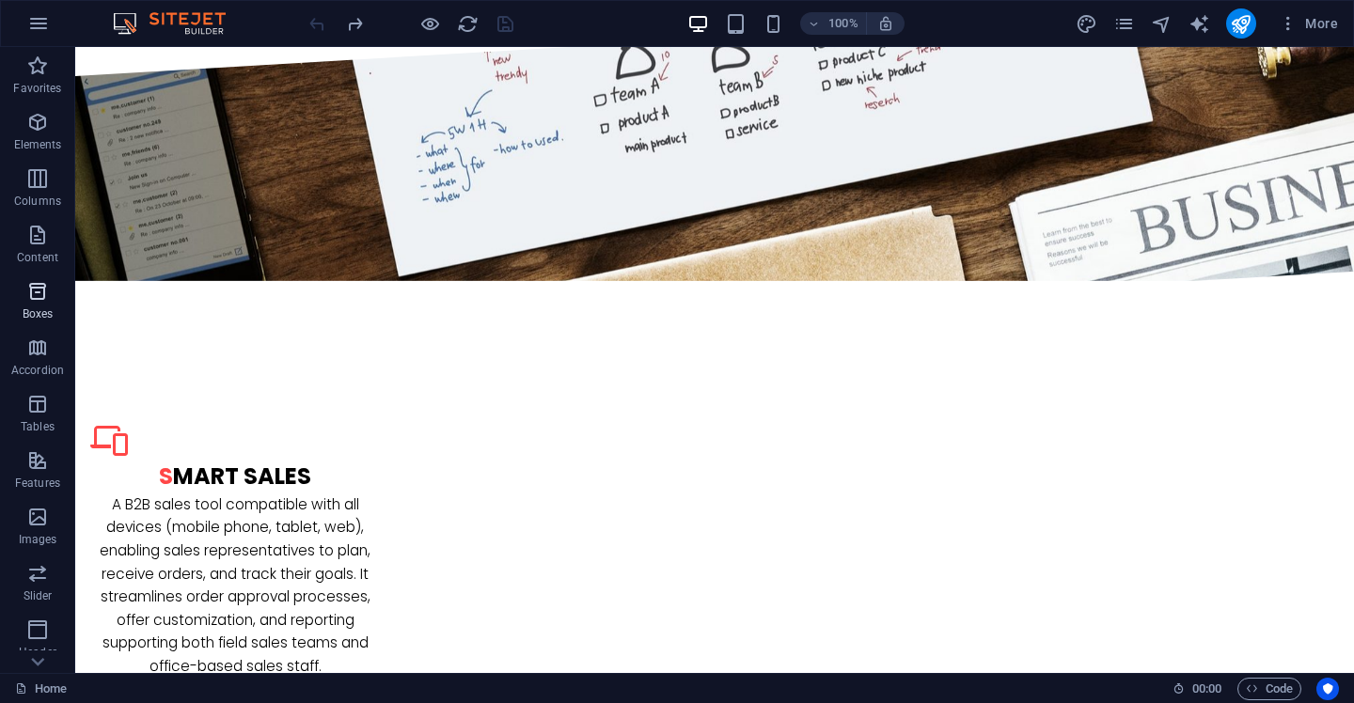
click at [24, 306] on span "Boxes" at bounding box center [37, 302] width 75 height 45
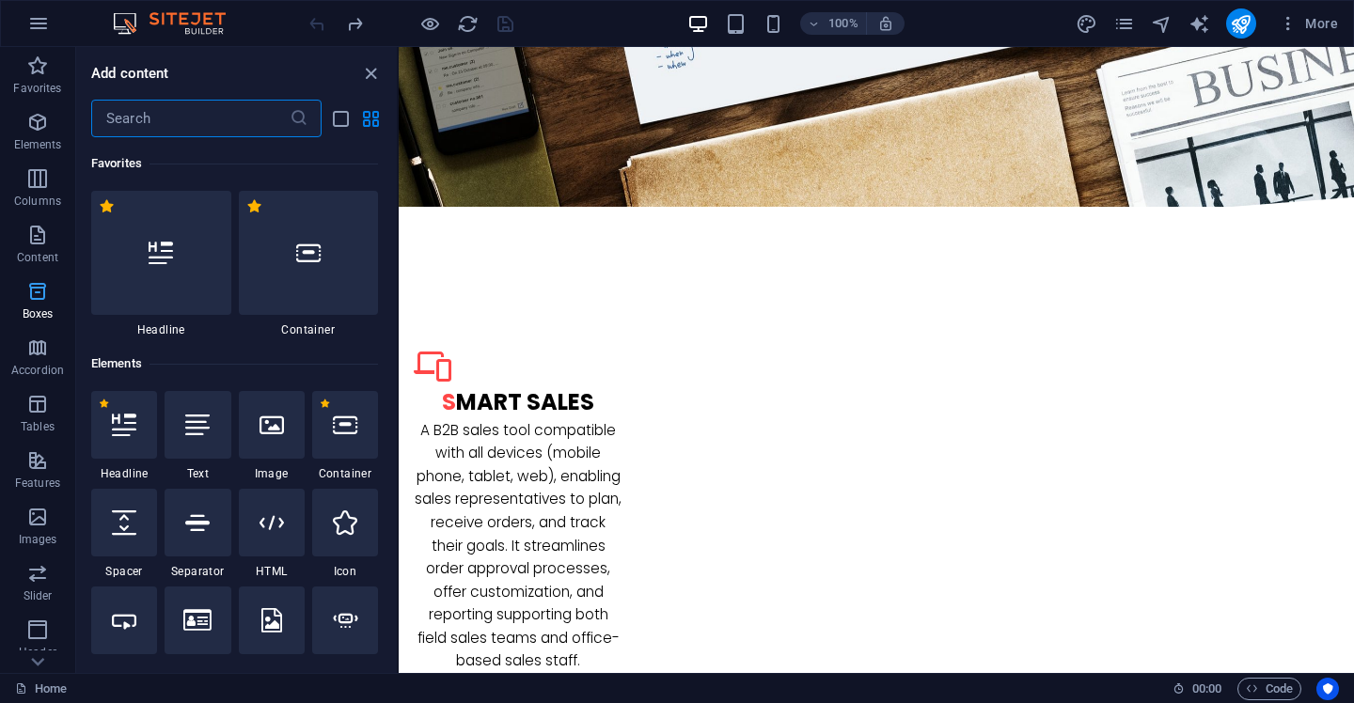
scroll to position [204, 0]
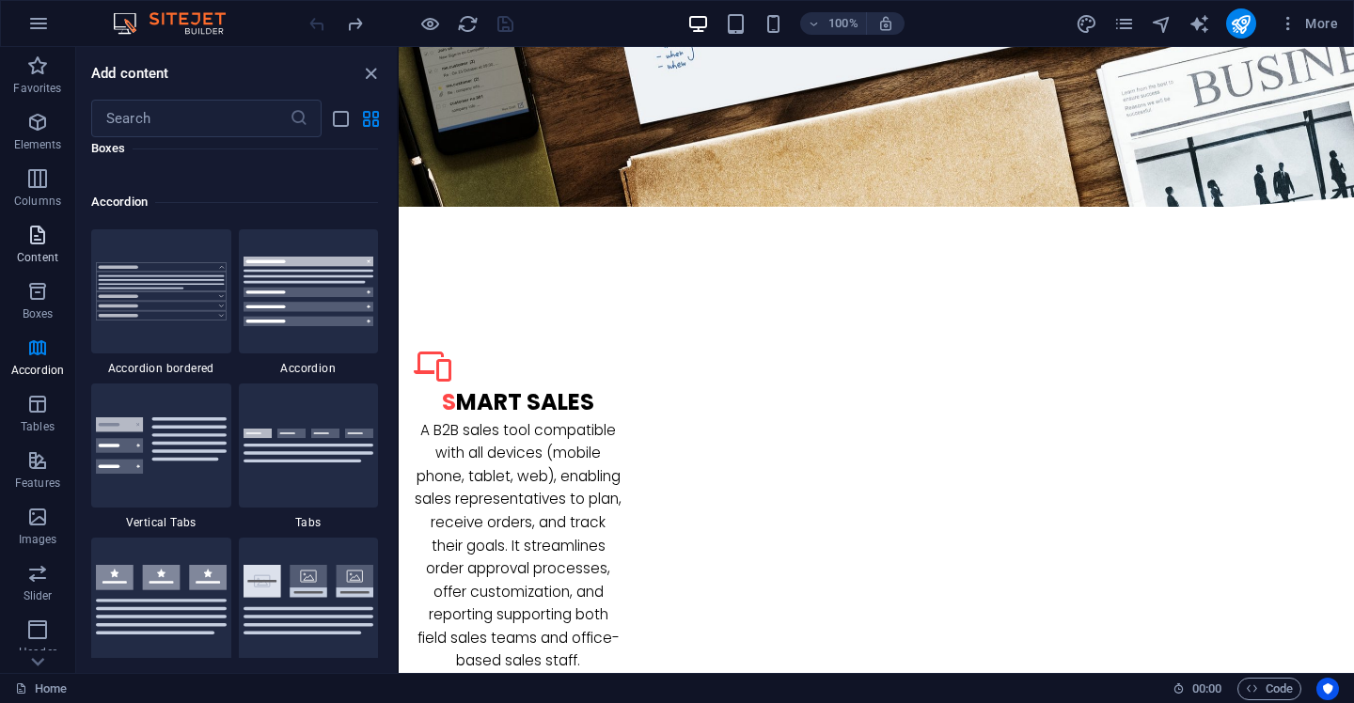
click at [31, 234] on icon "button" at bounding box center [37, 235] width 23 height 23
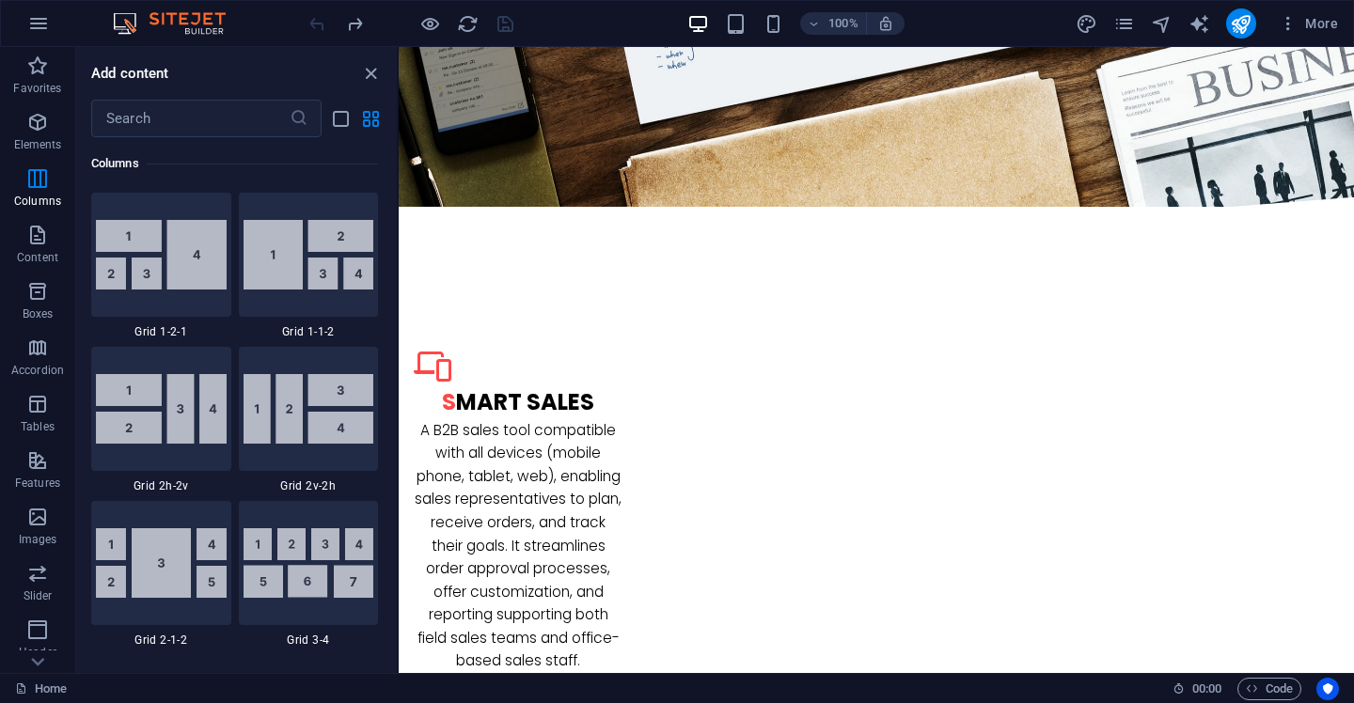
scroll to position [2705, 0]
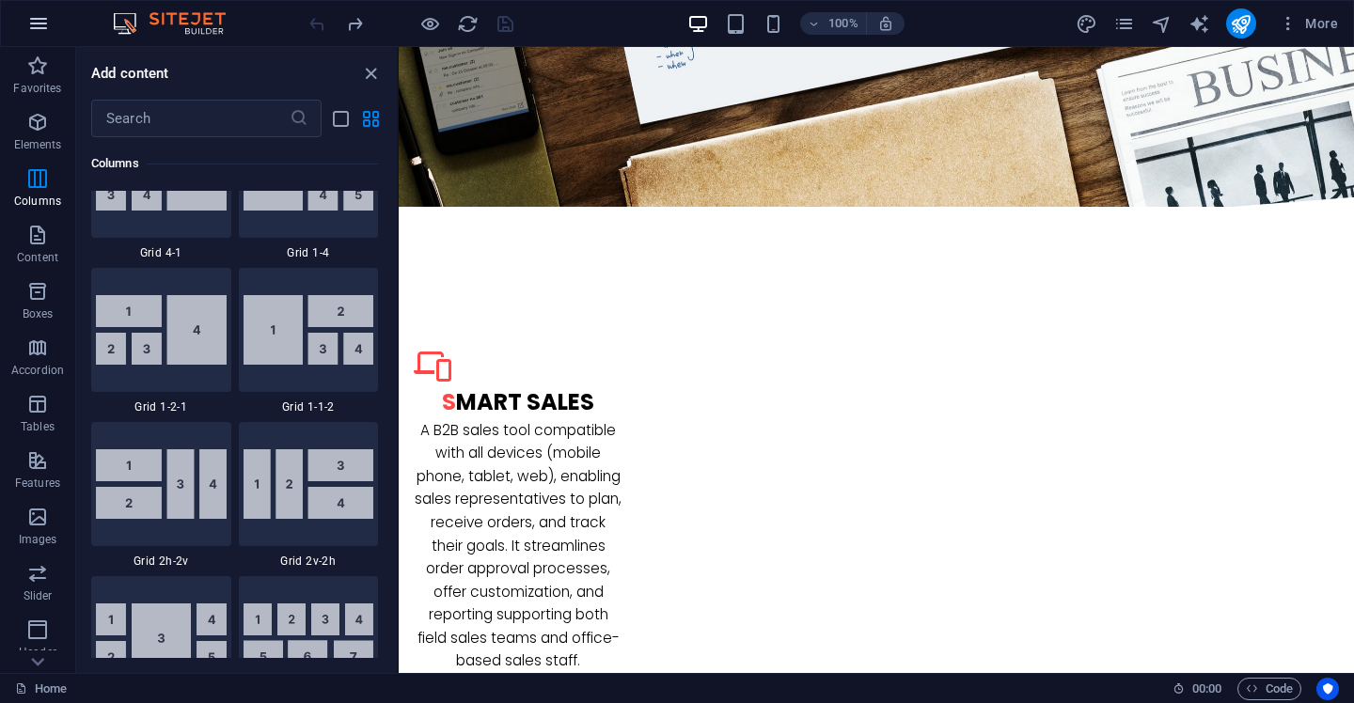
click at [33, 31] on icon "button" at bounding box center [38, 23] width 23 height 23
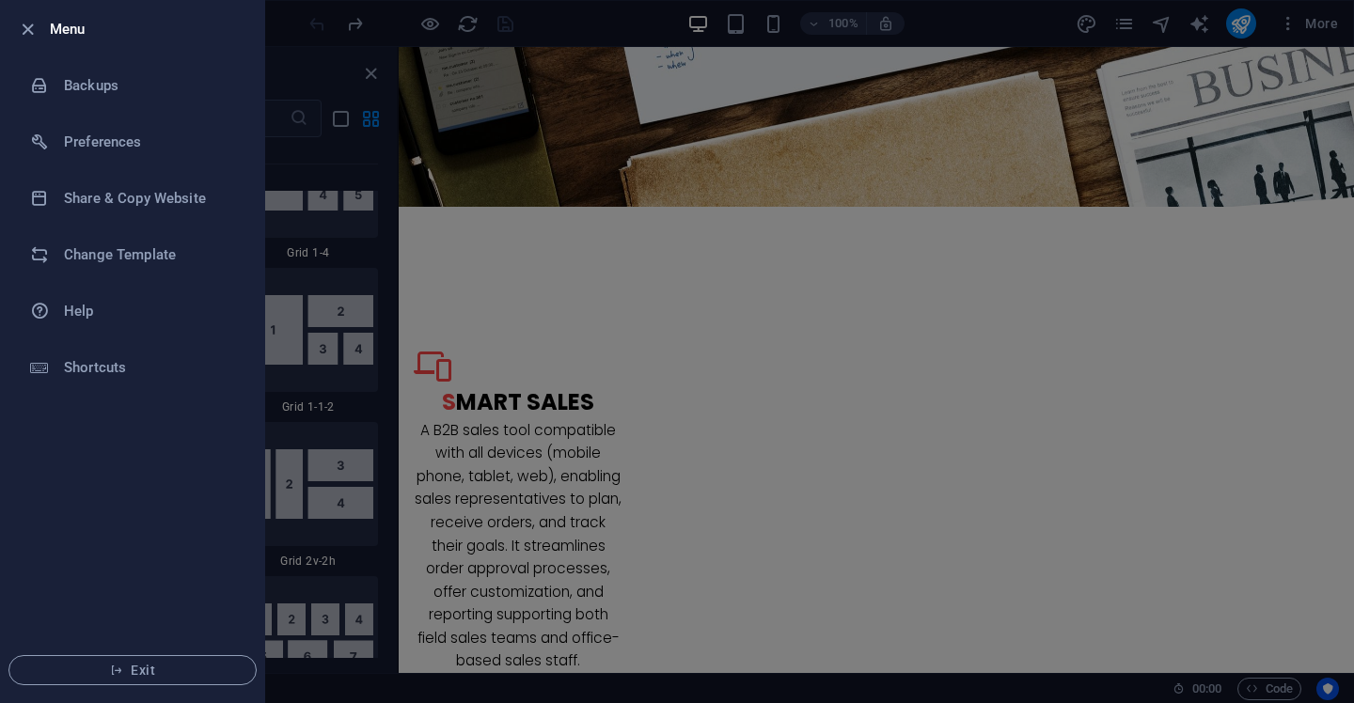
click at [283, 310] on div at bounding box center [677, 351] width 1354 height 703
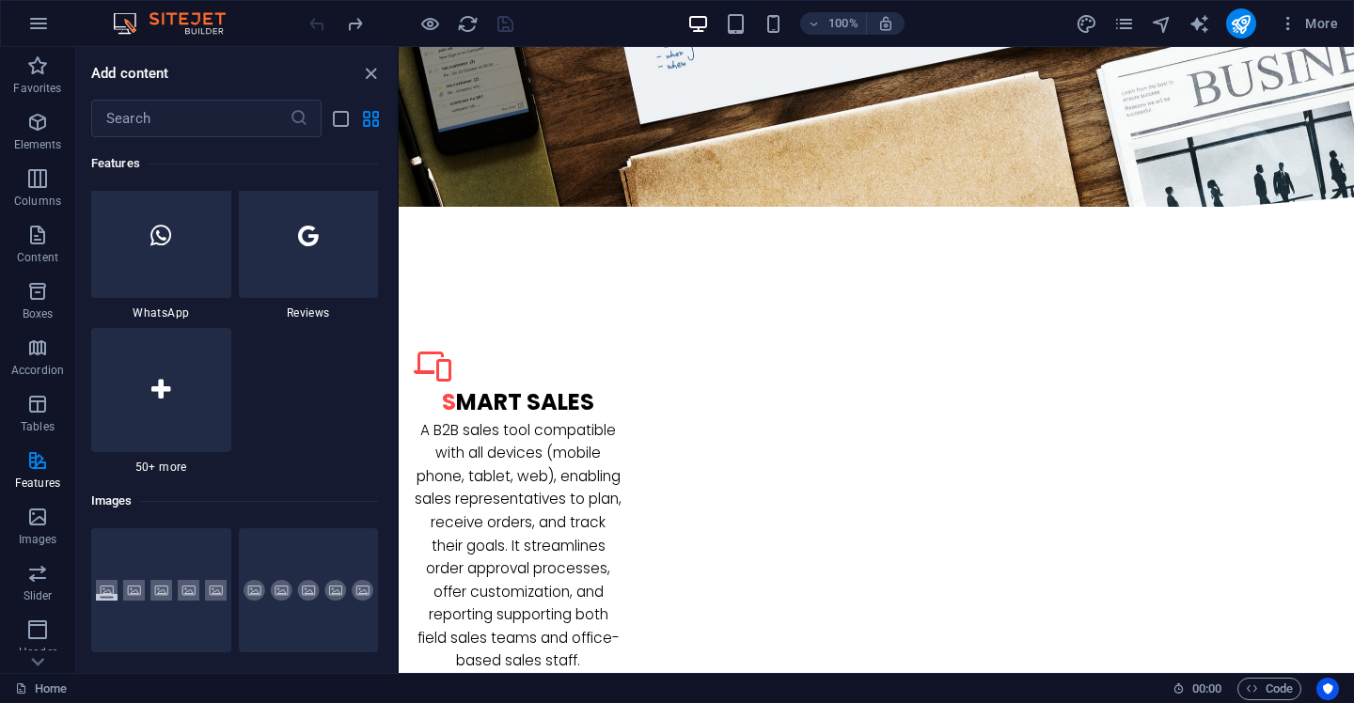
scroll to position [9200, 0]
click at [144, 400] on div at bounding box center [161, 389] width 140 height 124
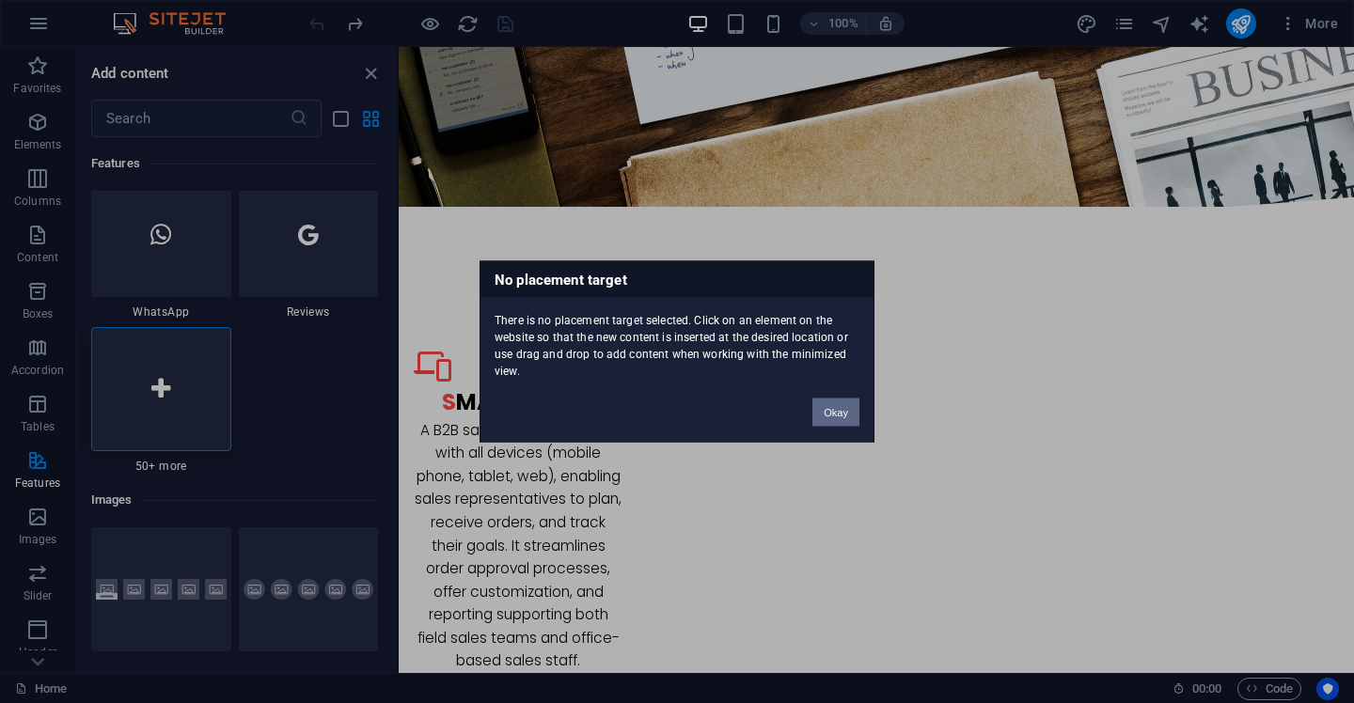
click at [832, 408] on button "Okay" at bounding box center [836, 413] width 47 height 28
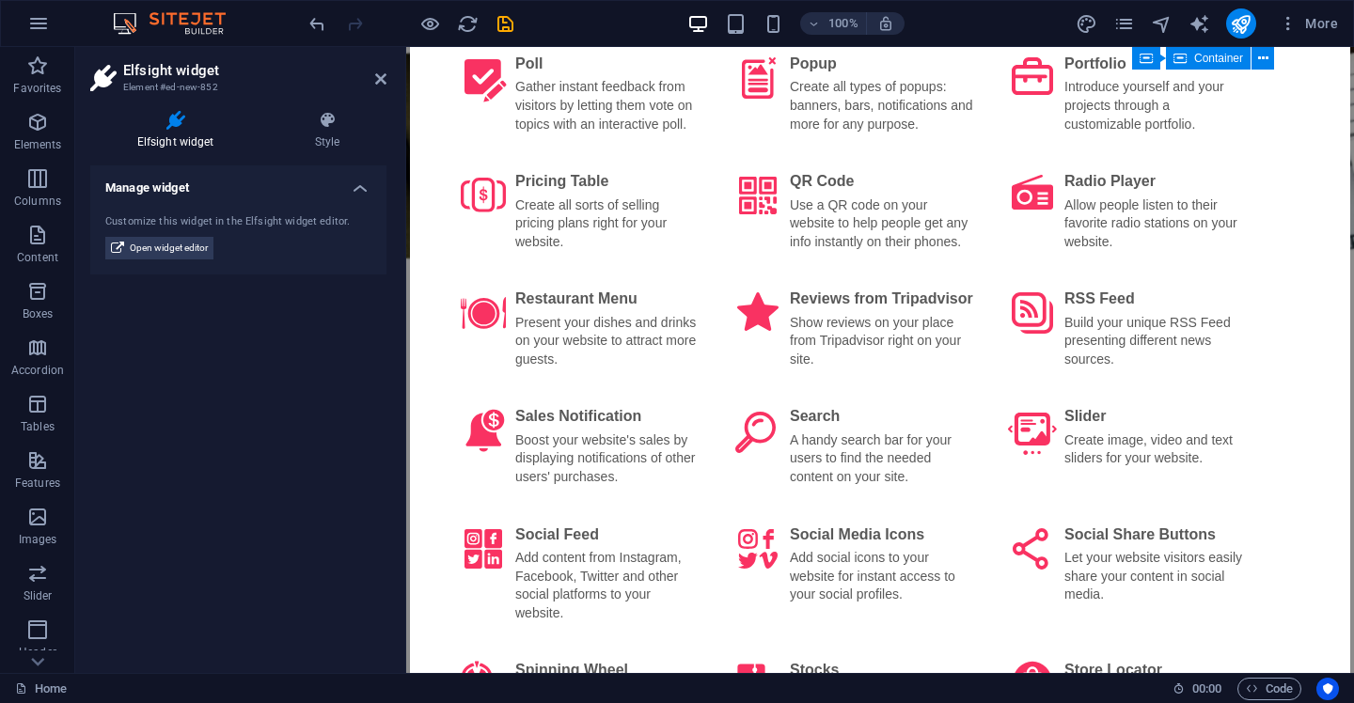
scroll to position [2860, 0]
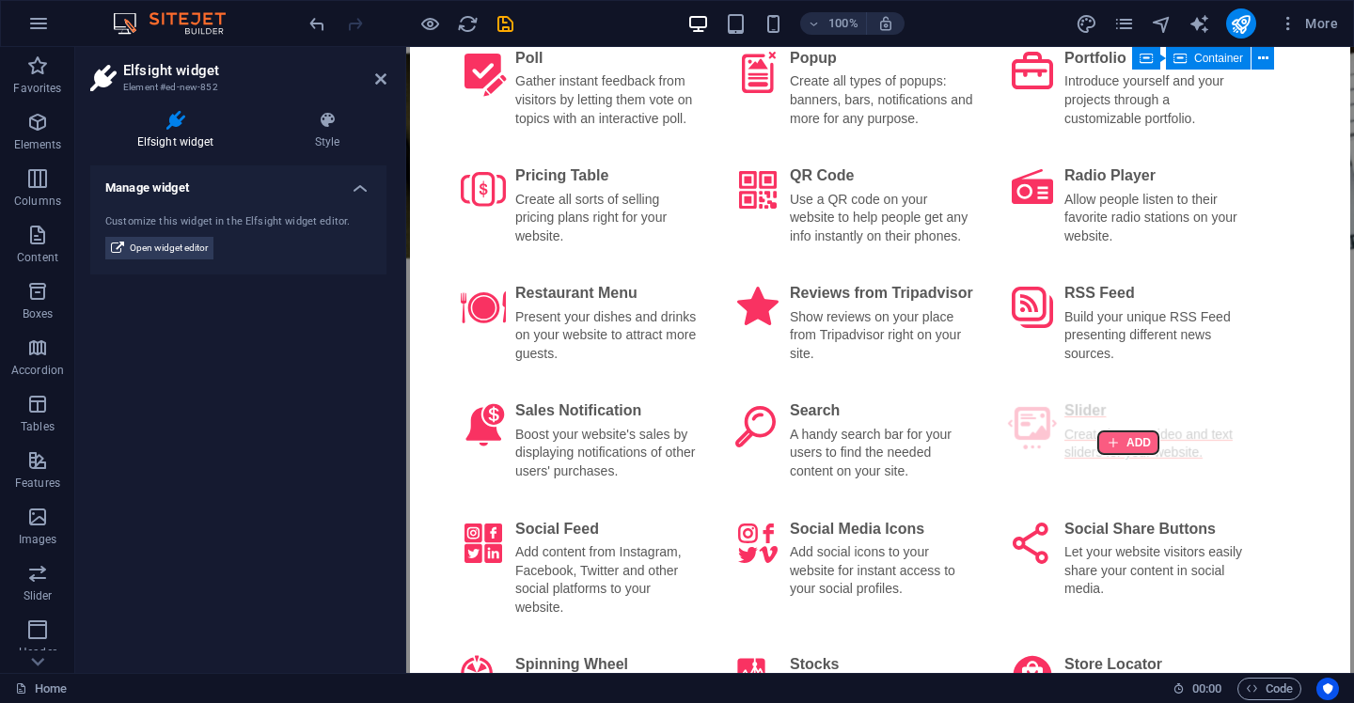
click at [1130, 451] on div at bounding box center [1128, 443] width 60 height 23
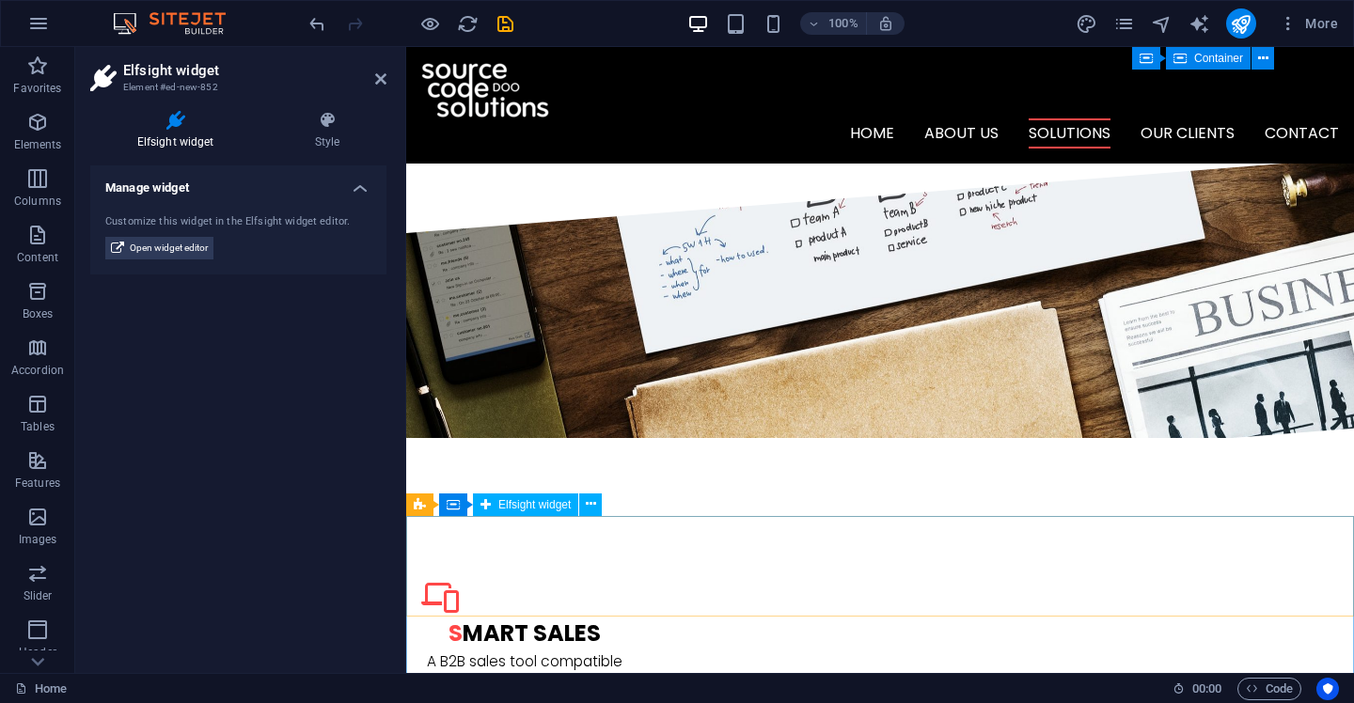
scroll to position [1861, 0]
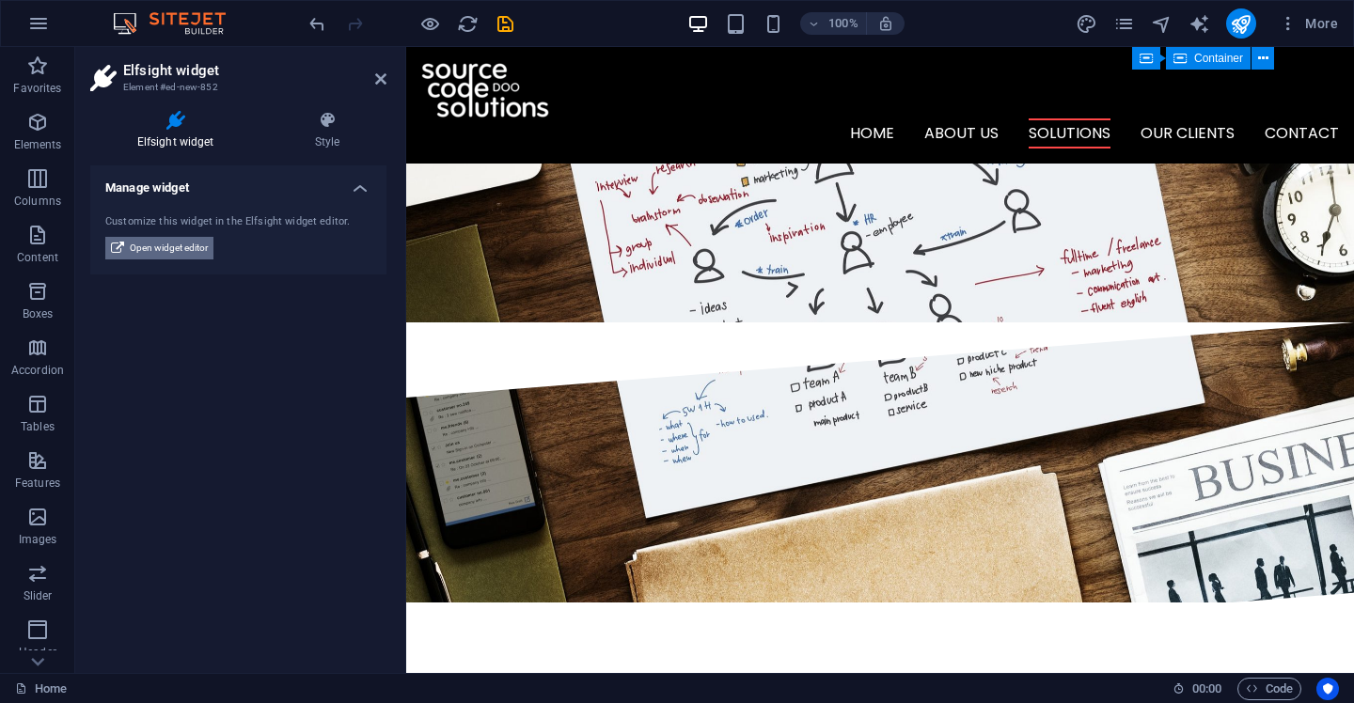
click at [155, 250] on span "Open widget editor" at bounding box center [169, 248] width 78 height 23
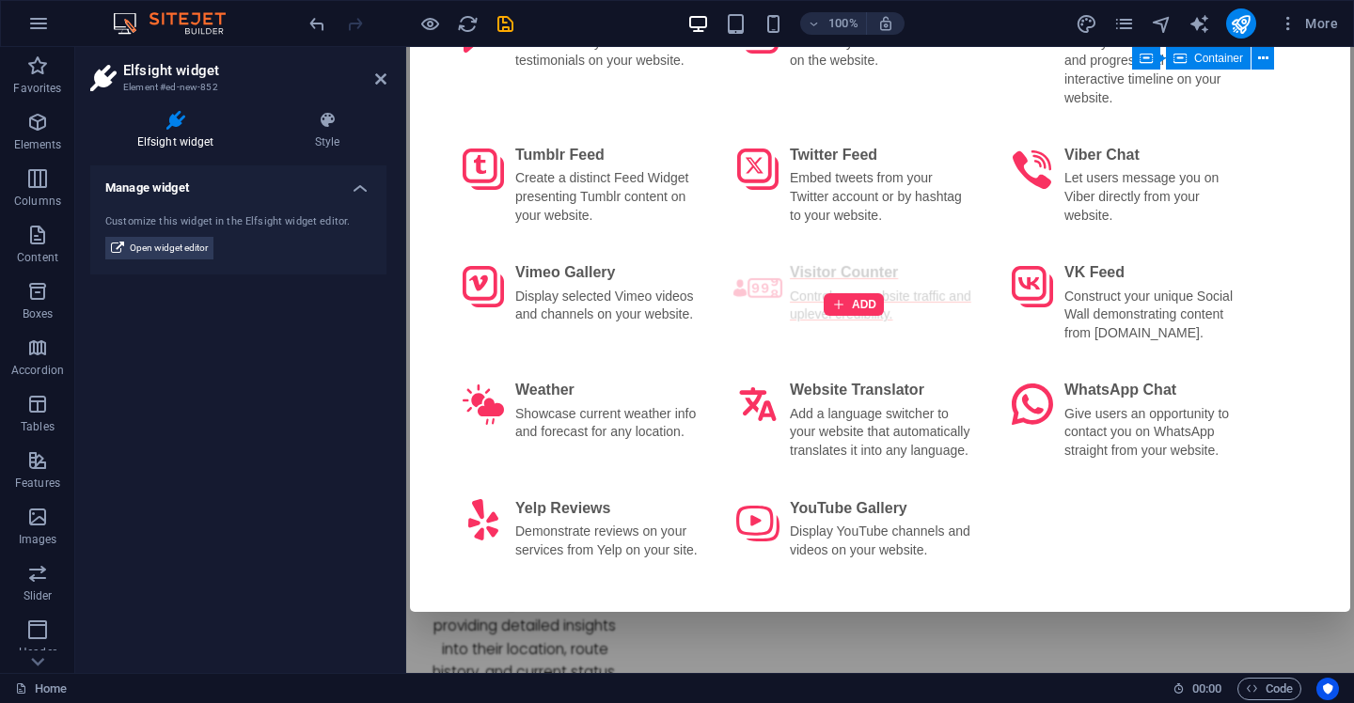
scroll to position [3759, 0]
click at [864, 317] on div at bounding box center [854, 305] width 60 height 23
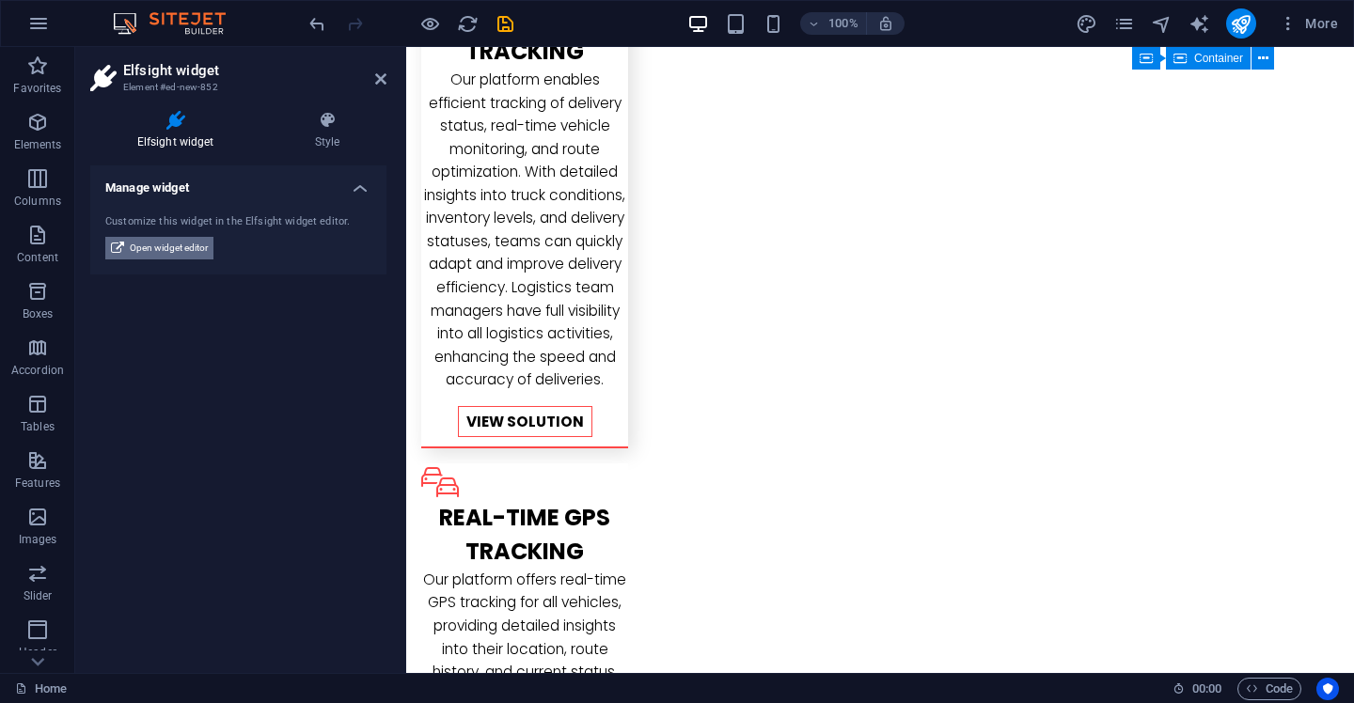
click at [192, 250] on span "Open widget editor" at bounding box center [169, 248] width 78 height 23
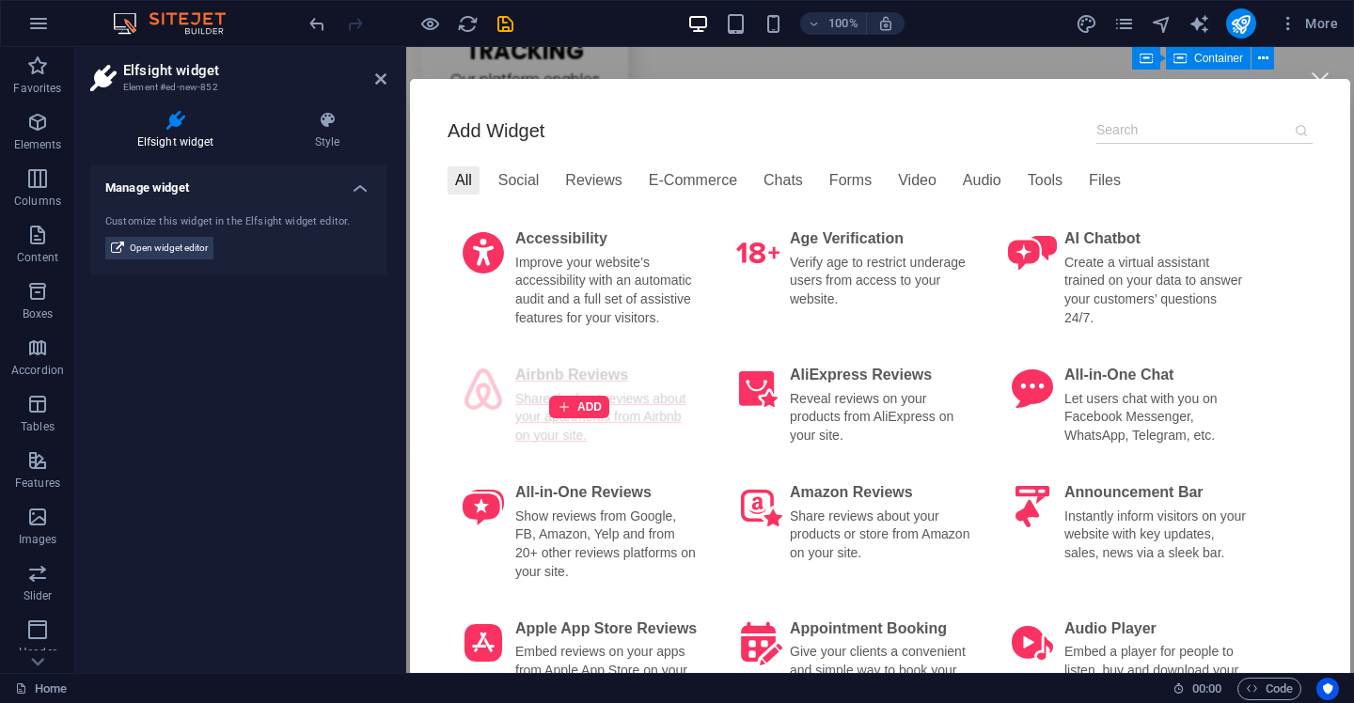
scroll to position [37, 0]
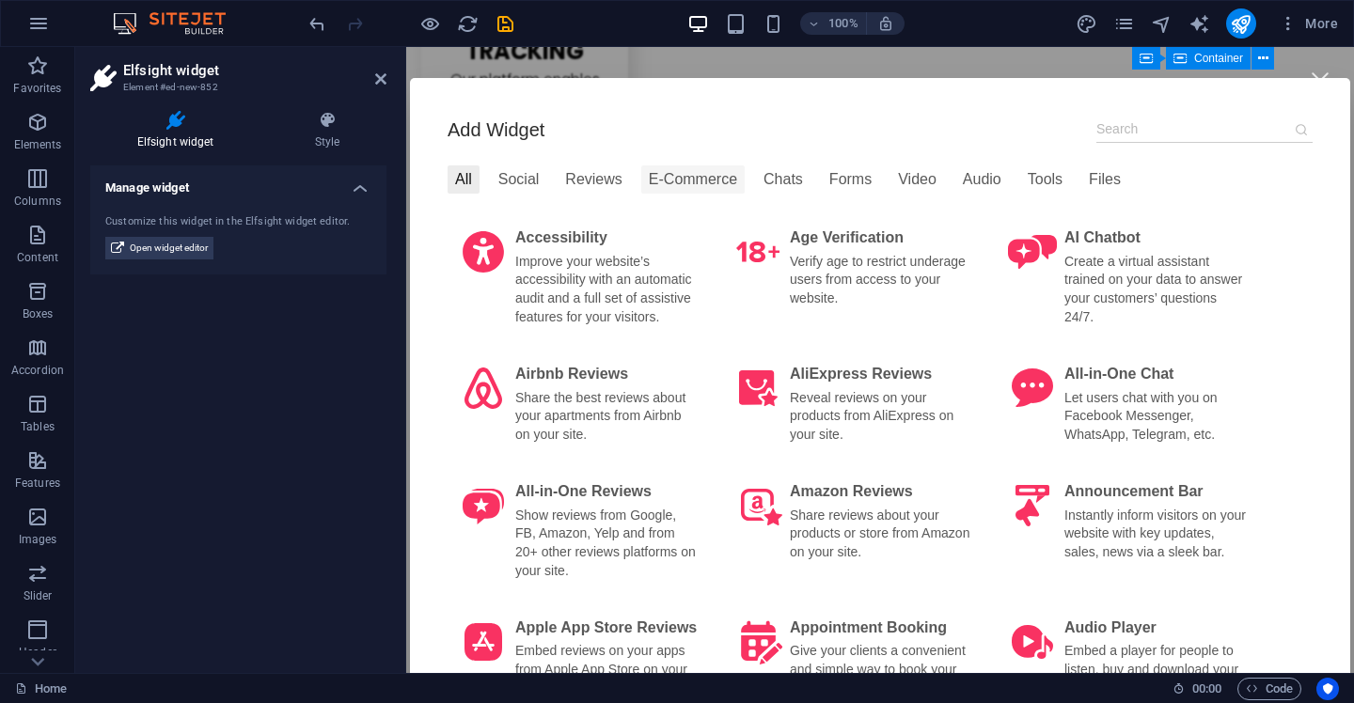
click at [694, 186] on div "E-Commerce" at bounding box center [692, 180] width 103 height 28
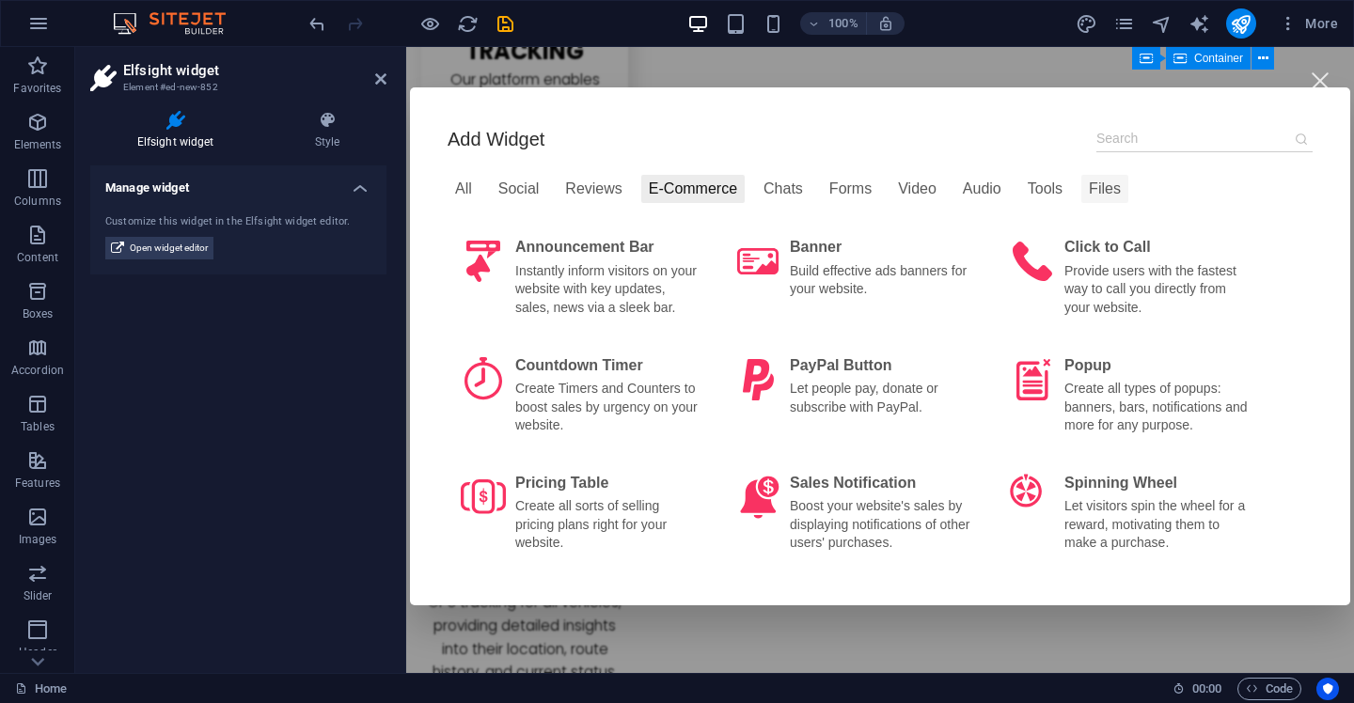
click at [1115, 183] on div "Files" at bounding box center [1105, 189] width 47 height 28
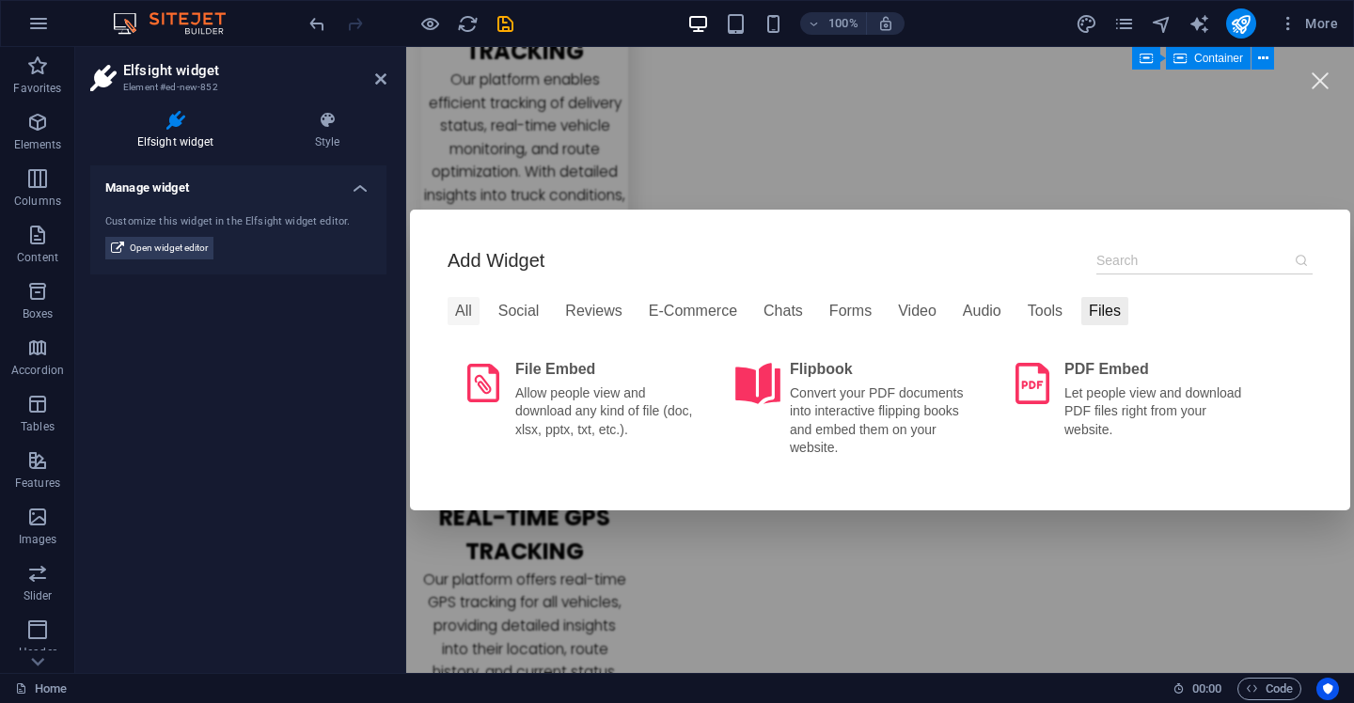
click at [450, 307] on div "All" at bounding box center [464, 311] width 32 height 28
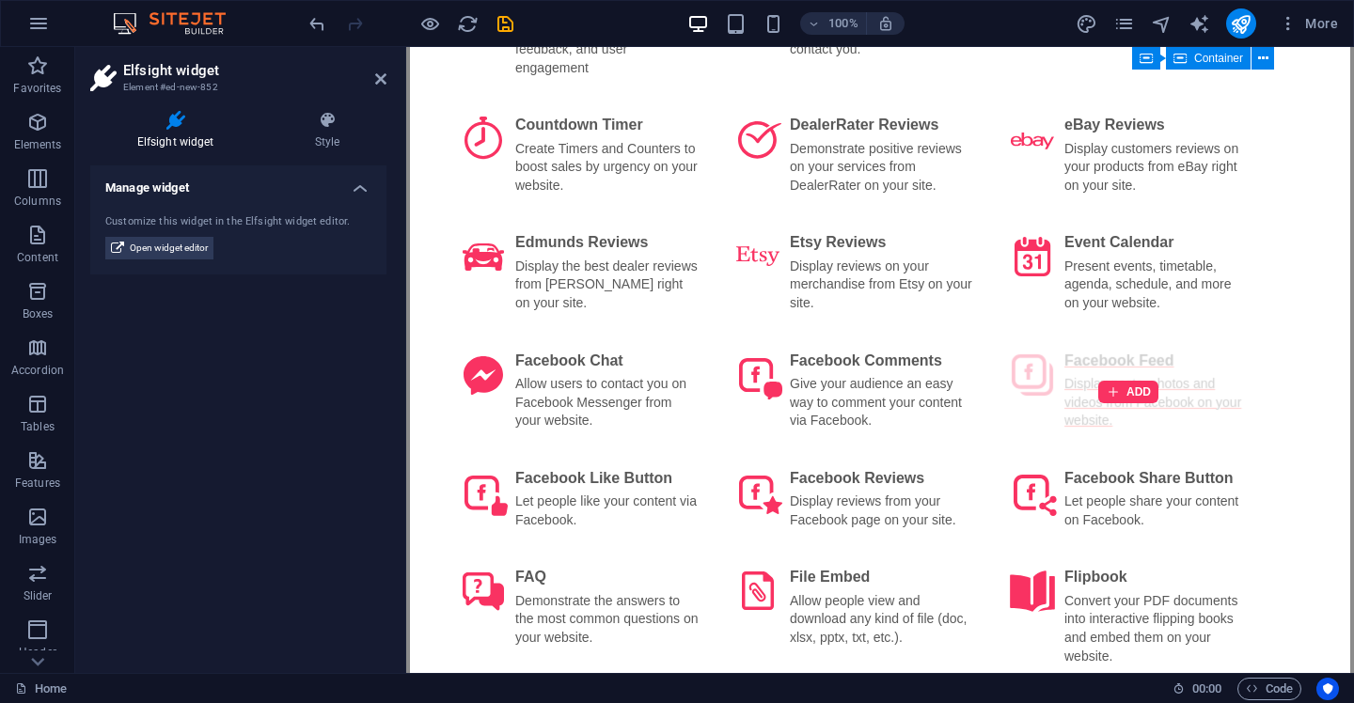
scroll to position [1321, 0]
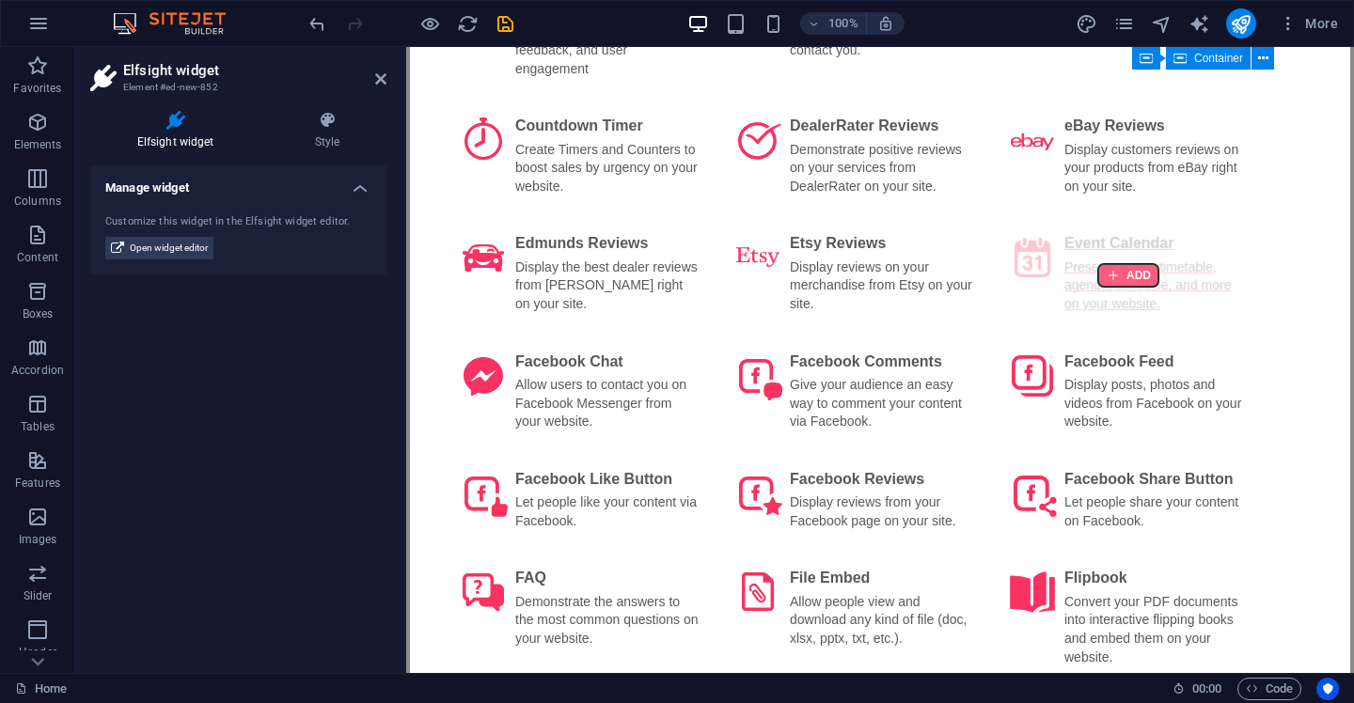
click at [1126, 282] on div at bounding box center [1128, 275] width 60 height 23
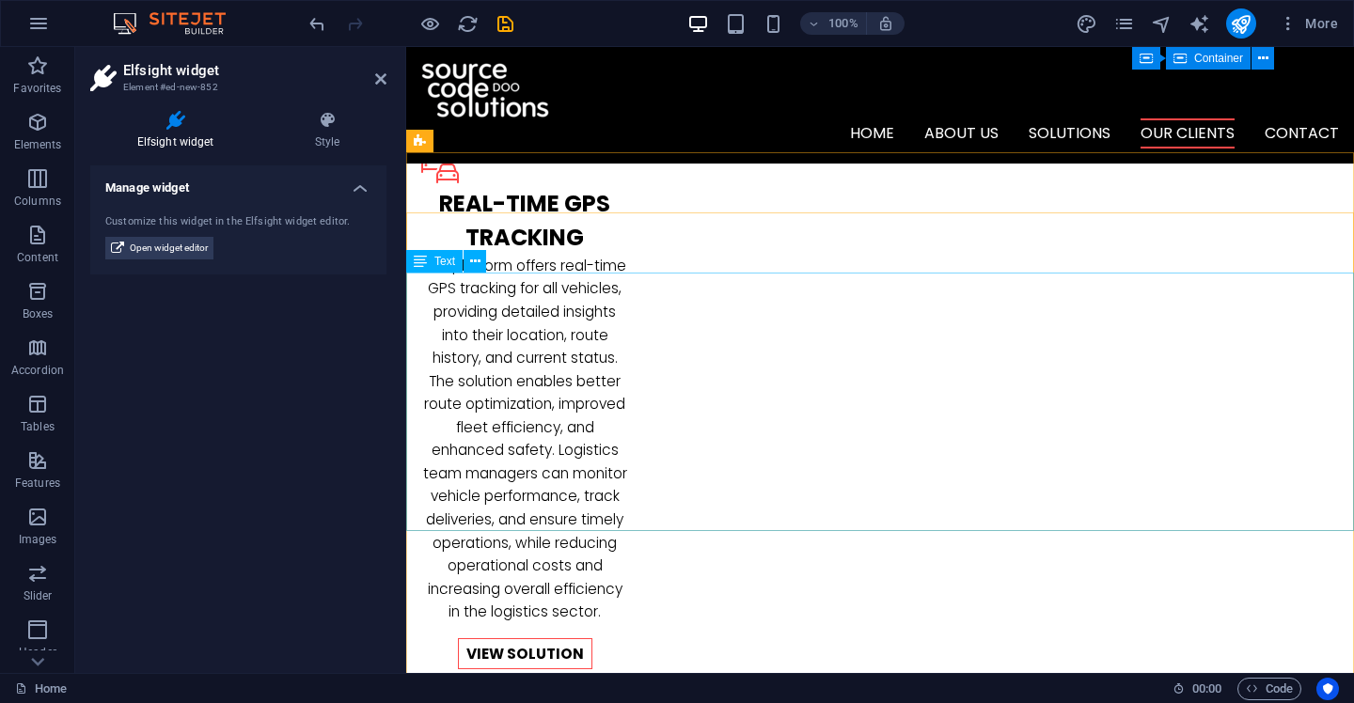
scroll to position [2442, 0]
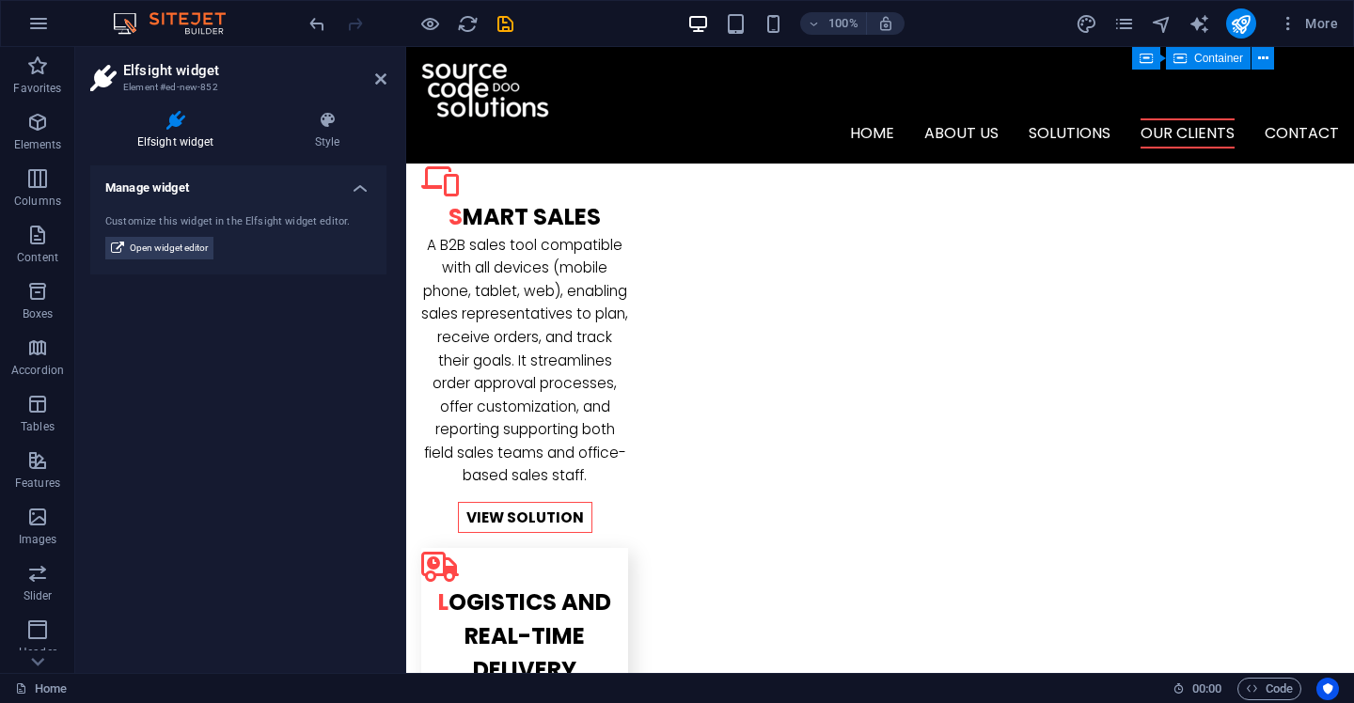
click at [298, 23] on div "100% More" at bounding box center [677, 23] width 1352 height 45
click at [313, 23] on icon "undo" at bounding box center [318, 24] width 22 height 22
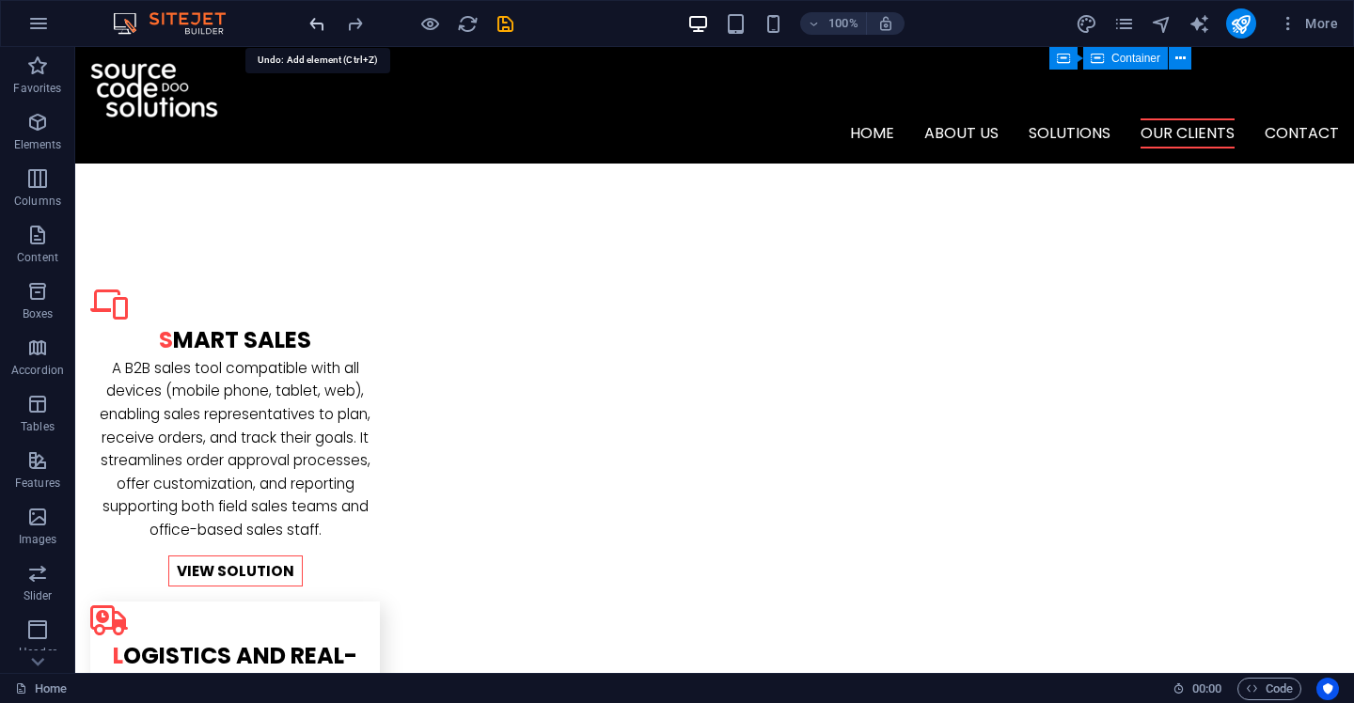
scroll to position [1712, 0]
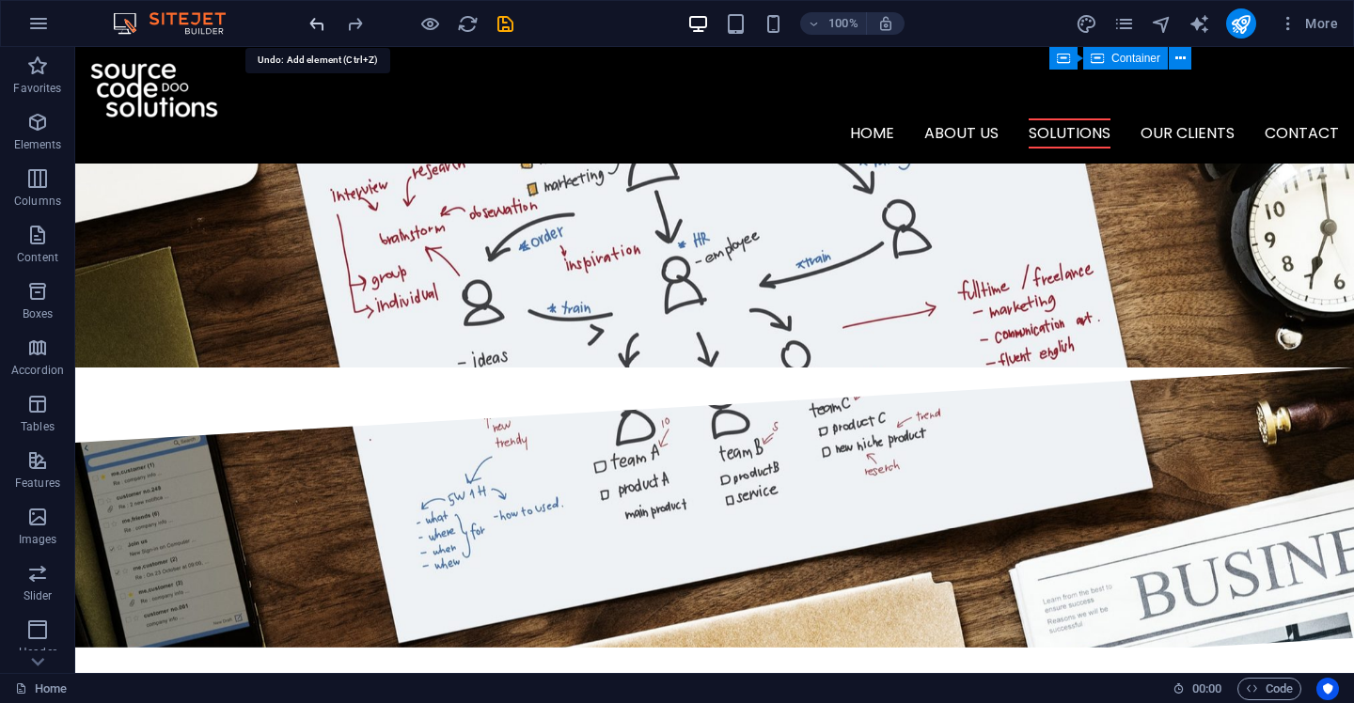
click at [313, 23] on icon "undo" at bounding box center [318, 24] width 22 height 22
click at [313, 23] on div at bounding box center [411, 23] width 211 height 30
